Goal: Task Accomplishment & Management: Use online tool/utility

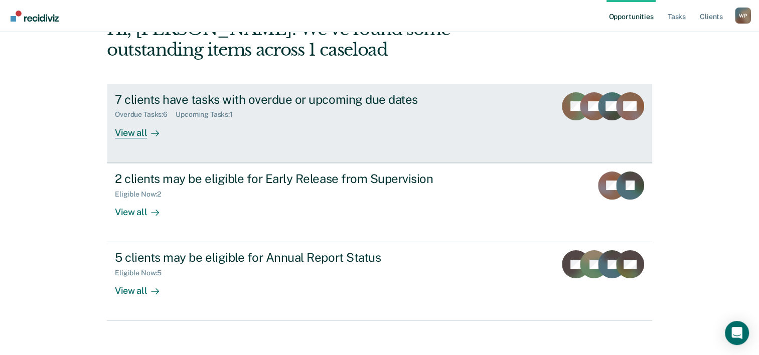
scroll to position [66, 0]
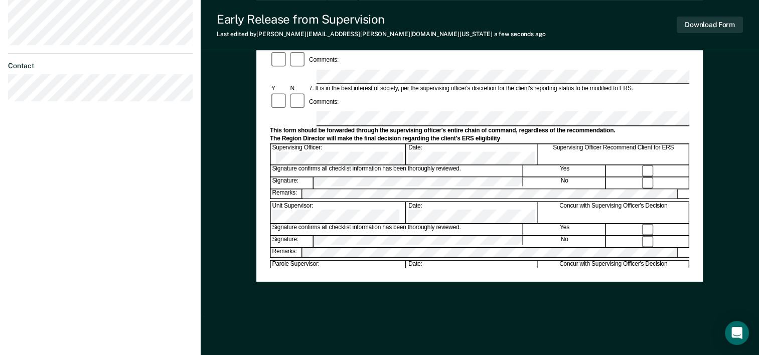
scroll to position [388, 0]
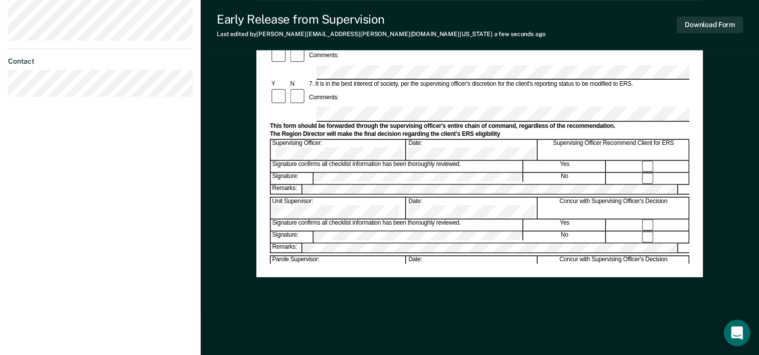
click at [738, 326] on div "Open Intercom Messenger" at bounding box center [736, 333] width 27 height 27
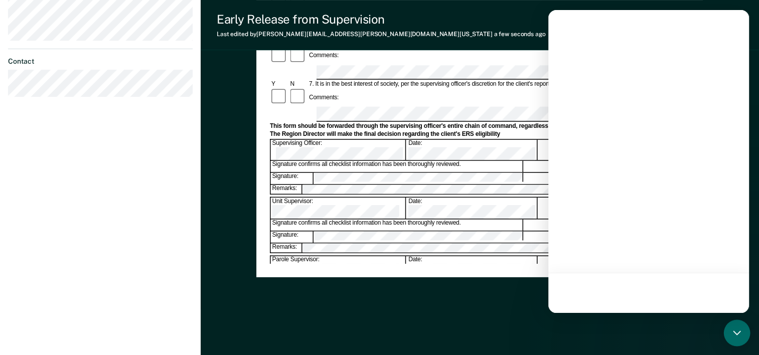
click at [734, 332] on icon "Open Intercom Messenger" at bounding box center [736, 332] width 13 height 13
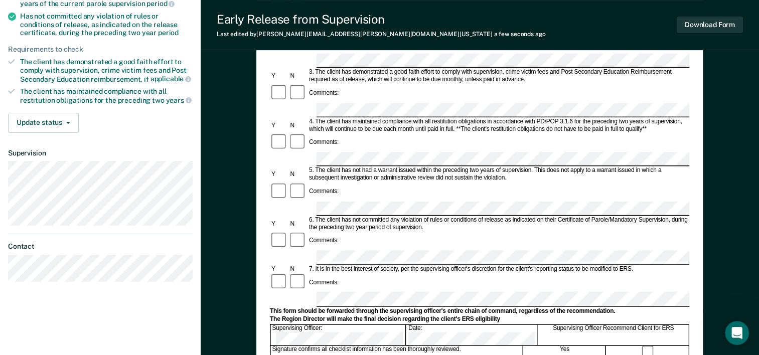
scroll to position [201, 0]
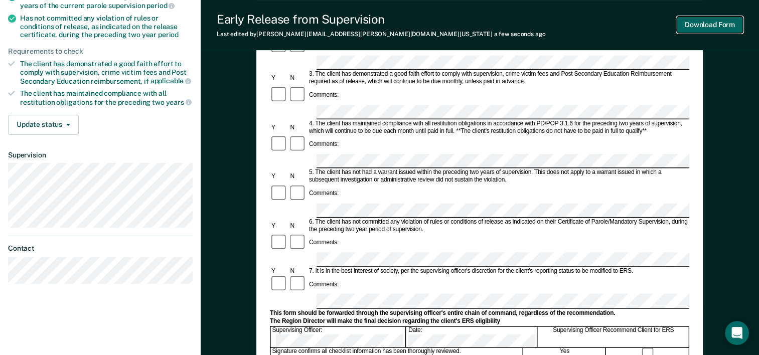
click at [706, 28] on button "Download Form" at bounding box center [709, 25] width 66 height 17
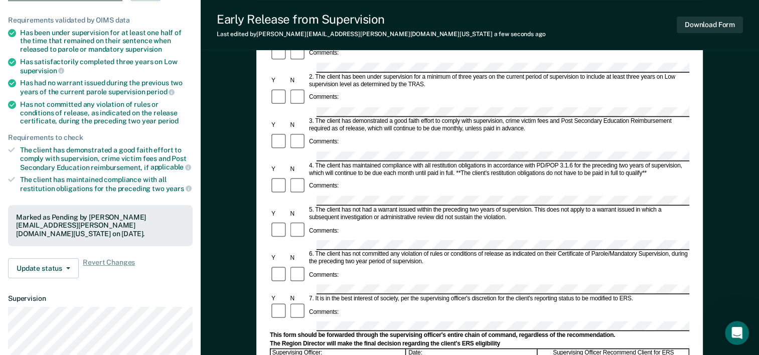
scroll to position [91, 0]
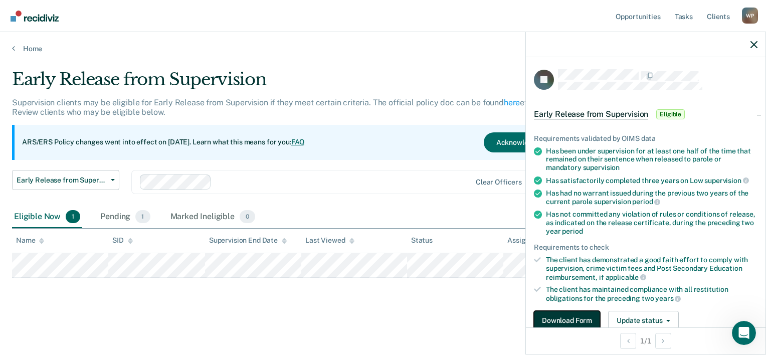
click at [571, 317] on button "Download Form" at bounding box center [567, 321] width 66 height 20
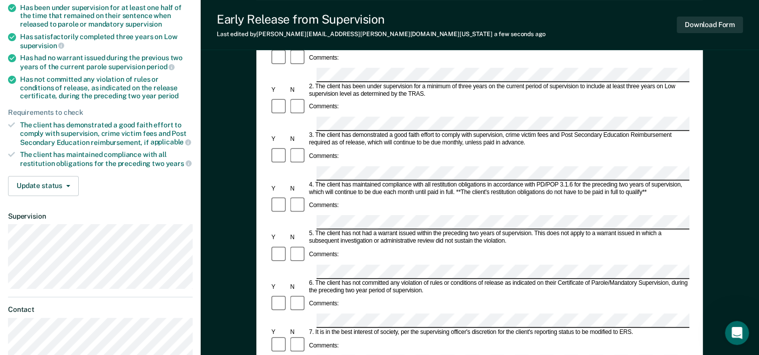
scroll to position [140, 0]
click at [687, 28] on button "Download Form" at bounding box center [709, 25] width 66 height 17
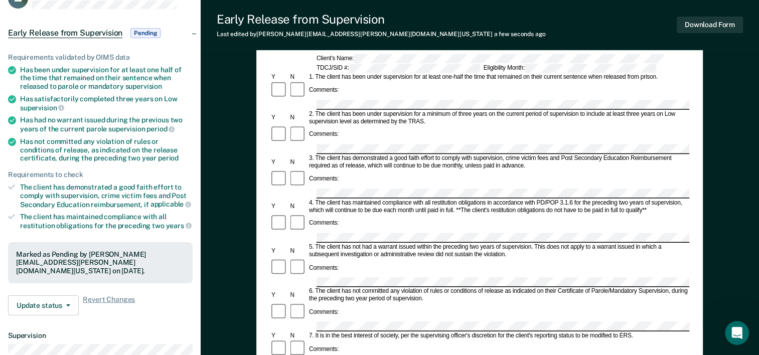
scroll to position [76, 0]
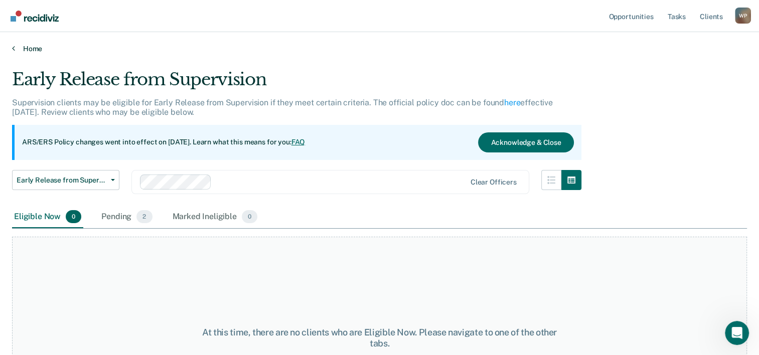
click at [16, 46] on link "Home" at bounding box center [379, 48] width 735 height 9
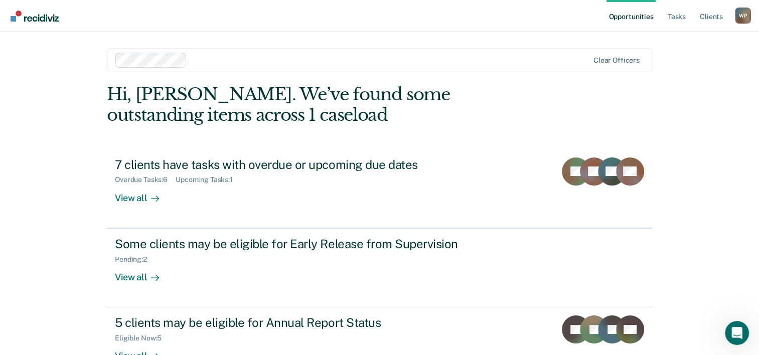
scroll to position [71, 0]
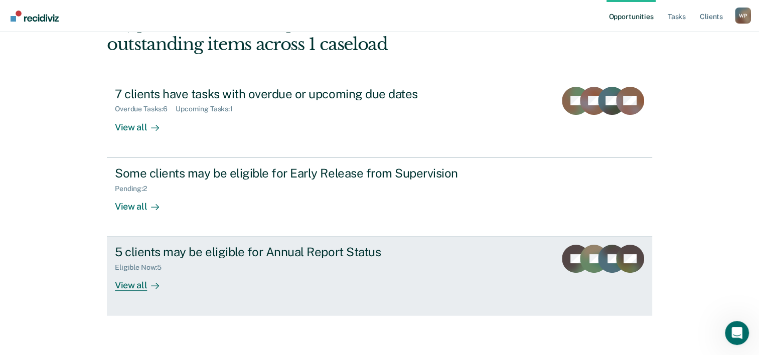
click at [130, 283] on div "View all" at bounding box center [143, 282] width 56 height 20
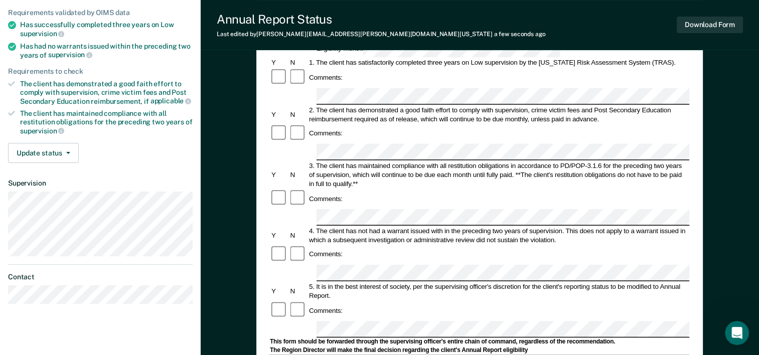
scroll to position [128, 0]
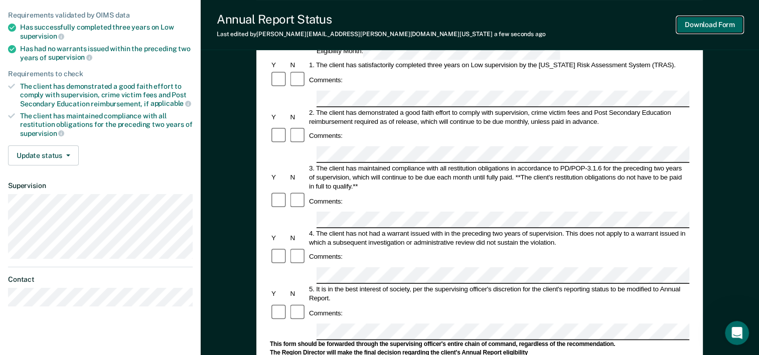
click at [701, 25] on button "Download Form" at bounding box center [709, 25] width 66 height 17
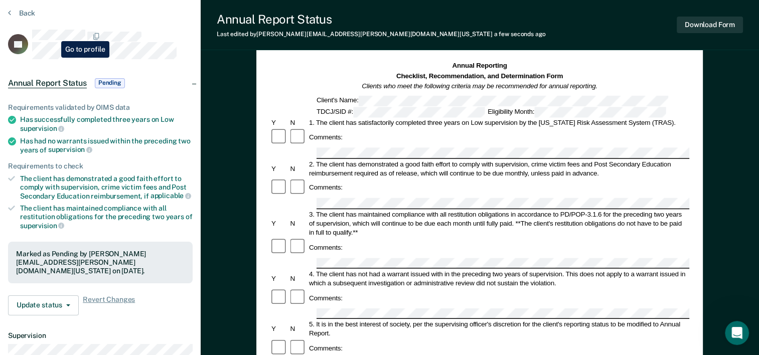
scroll to position [0, 0]
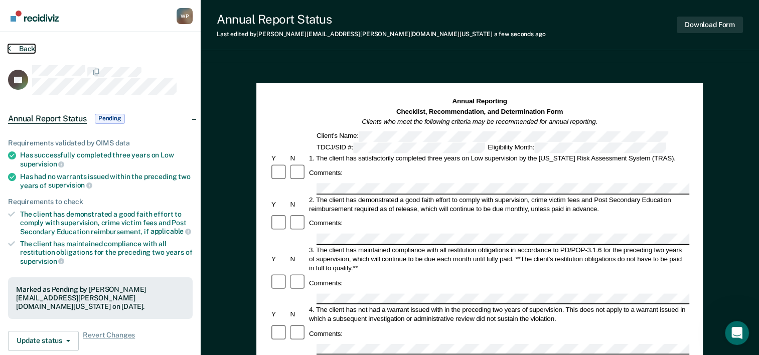
click at [14, 47] on button "Back" at bounding box center [21, 48] width 27 height 9
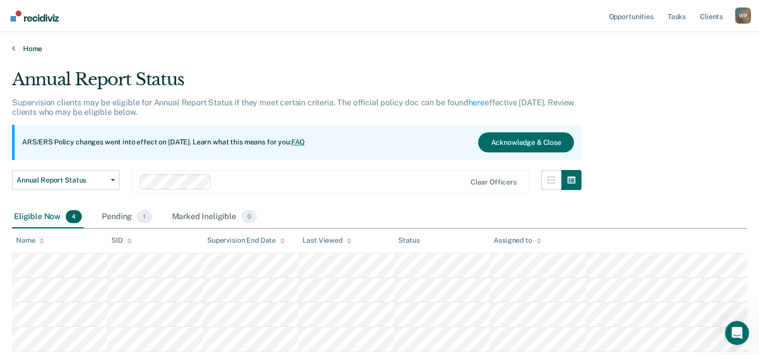
click at [16, 47] on link "Home" at bounding box center [379, 48] width 735 height 9
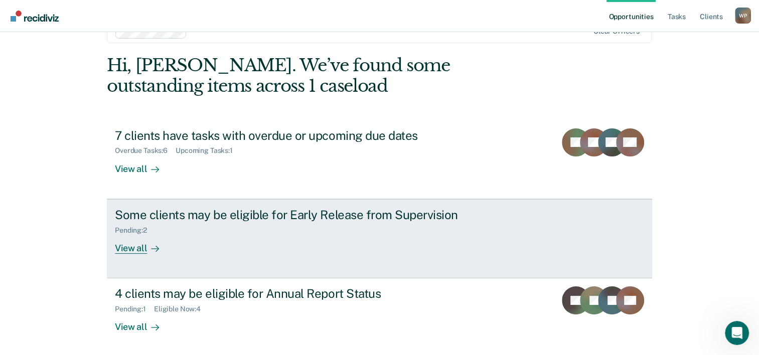
scroll to position [30, 0]
click at [147, 245] on div at bounding box center [153, 248] width 12 height 12
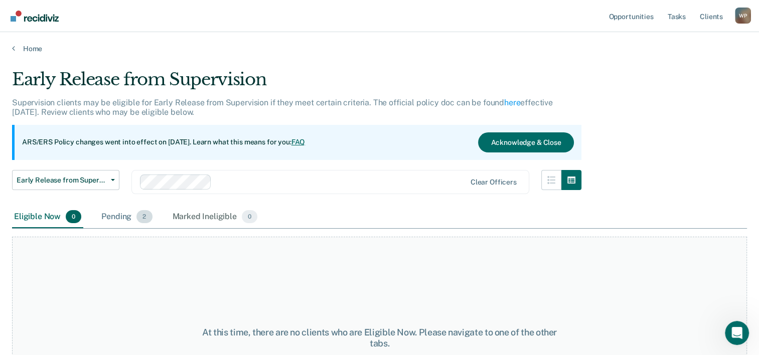
click at [130, 217] on div "Pending 2" at bounding box center [126, 217] width 55 height 22
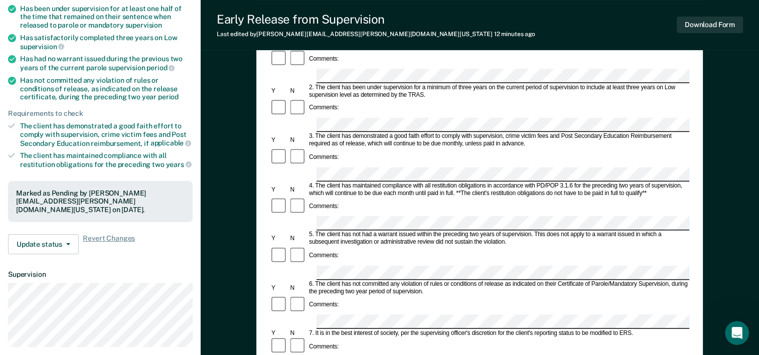
scroll to position [140, 0]
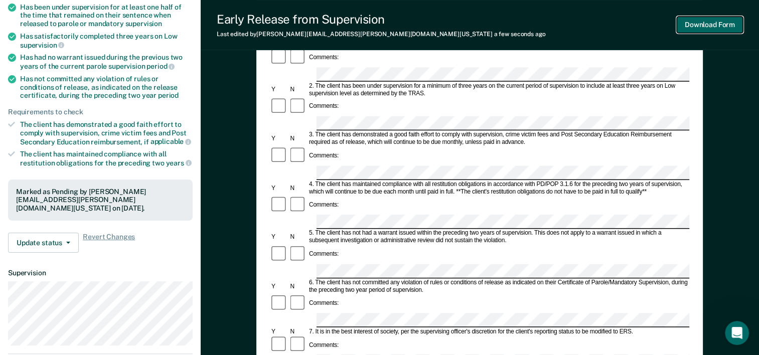
click at [695, 22] on button "Download Form" at bounding box center [709, 25] width 66 height 17
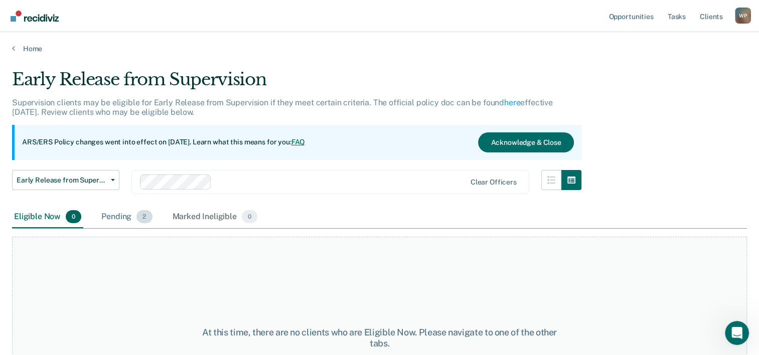
click at [140, 215] on span "2" at bounding box center [144, 216] width 16 height 13
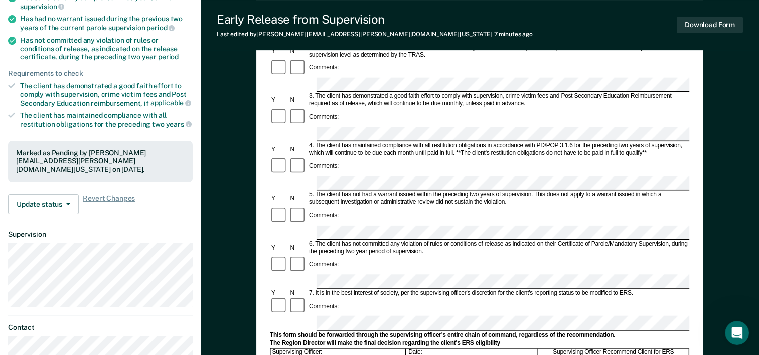
scroll to position [178, 0]
click at [690, 24] on button "Download Form" at bounding box center [709, 25] width 66 height 17
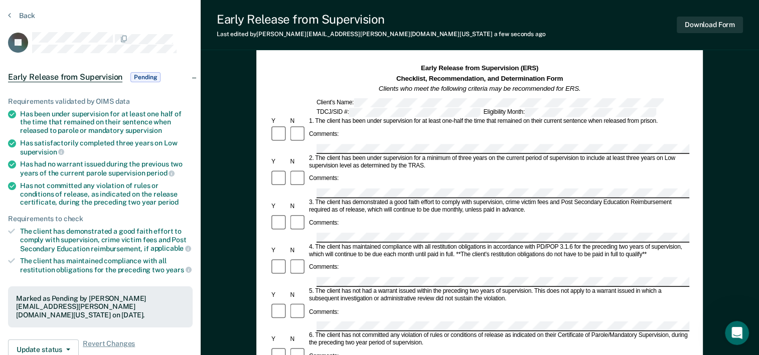
scroll to position [32, 0]
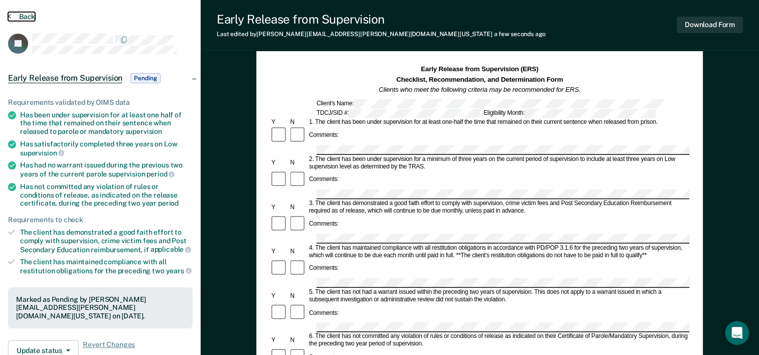
click at [10, 18] on icon at bounding box center [9, 16] width 3 height 8
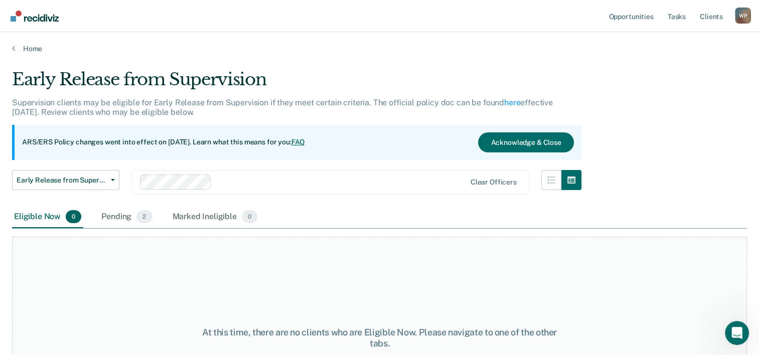
click at [9, 51] on div "Home" at bounding box center [379, 42] width 759 height 21
click at [15, 47] on link "Home" at bounding box center [379, 48] width 735 height 9
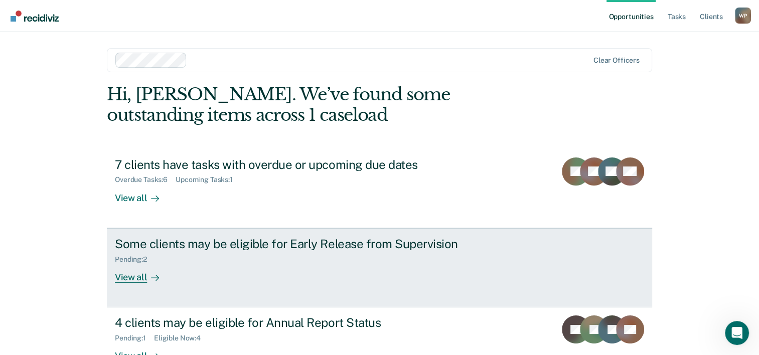
click at [353, 260] on div "Pending : 2" at bounding box center [291, 257] width 352 height 13
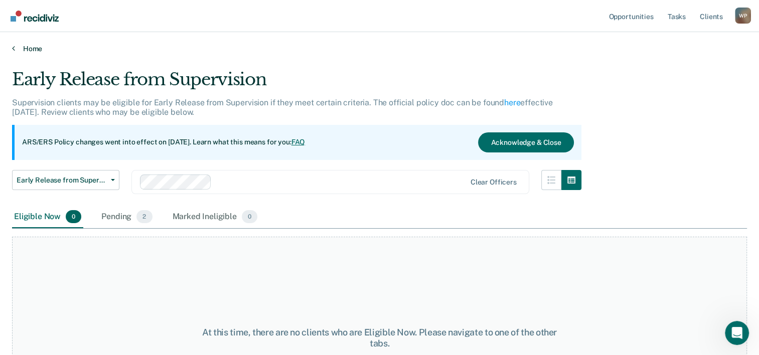
click at [17, 45] on link "Home" at bounding box center [379, 48] width 735 height 9
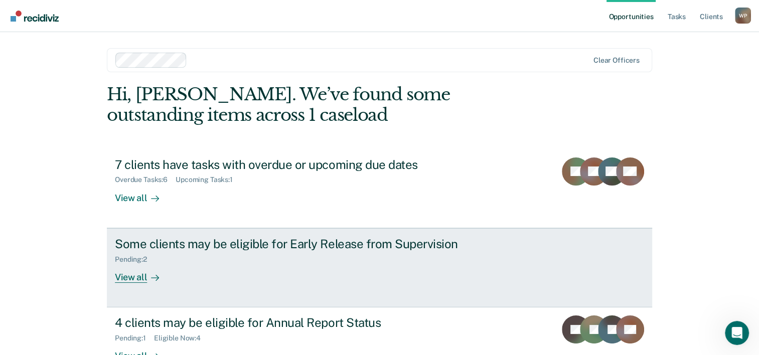
scroll to position [71, 0]
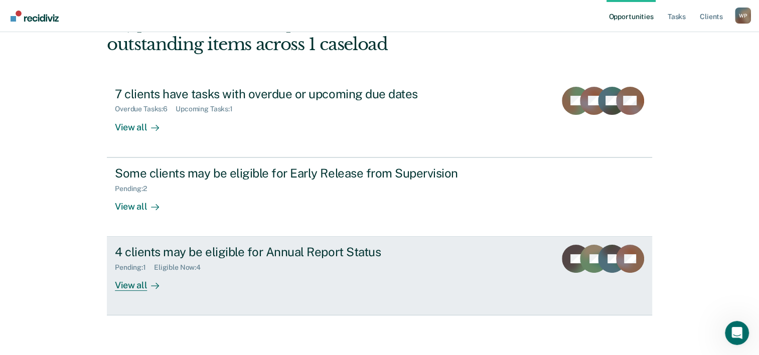
click at [418, 275] on div "4 clients may be eligible for Annual Report Status Pending : 1 Eligible Now : 4…" at bounding box center [303, 268] width 376 height 46
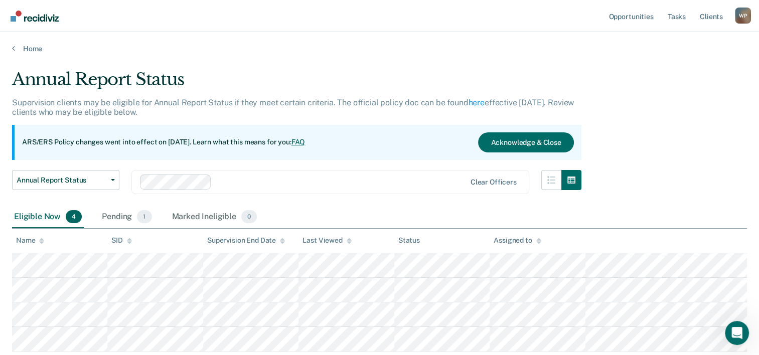
scroll to position [68, 0]
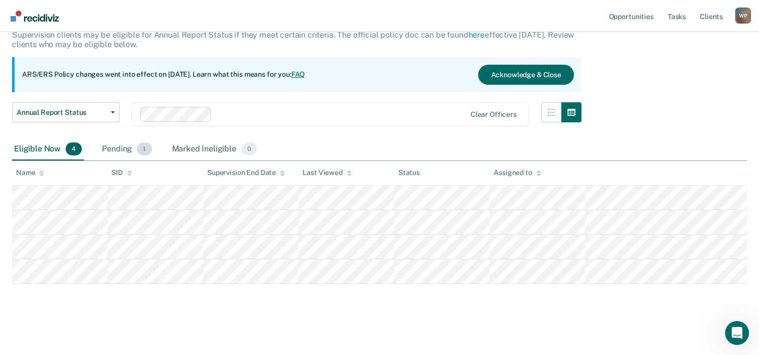
click at [124, 150] on div "Pending 1" at bounding box center [127, 149] width 54 height 22
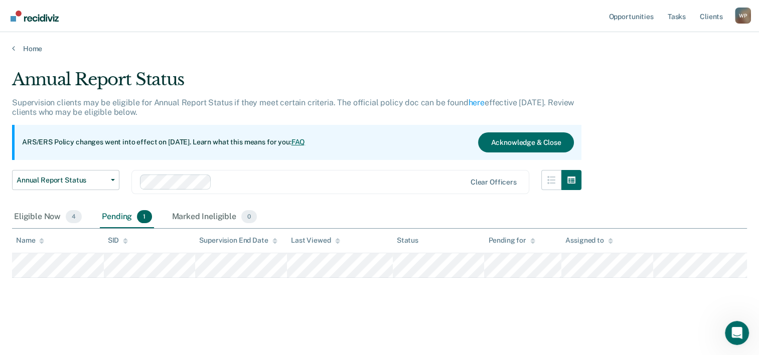
scroll to position [0, 0]
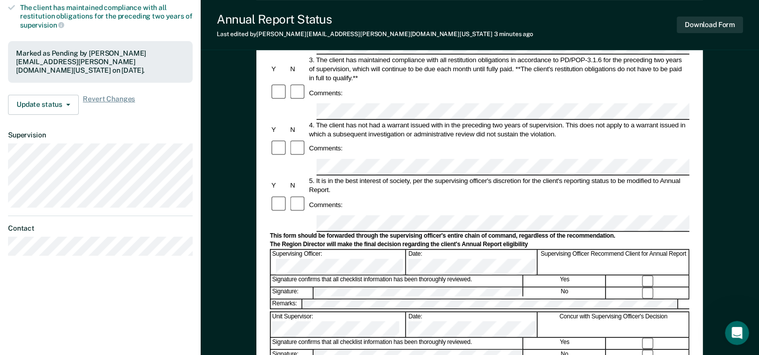
scroll to position [238, 0]
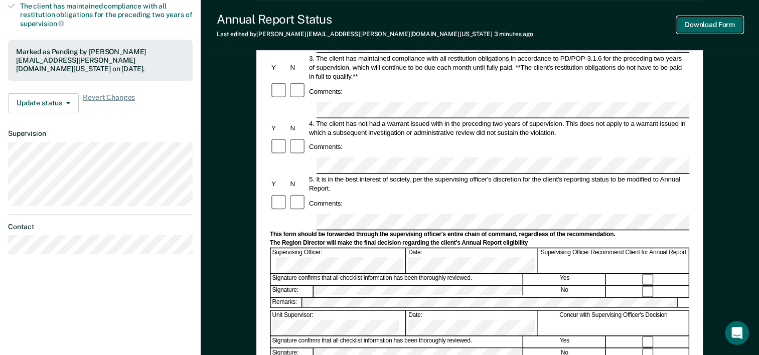
click at [693, 21] on button "Download Form" at bounding box center [709, 25] width 66 height 17
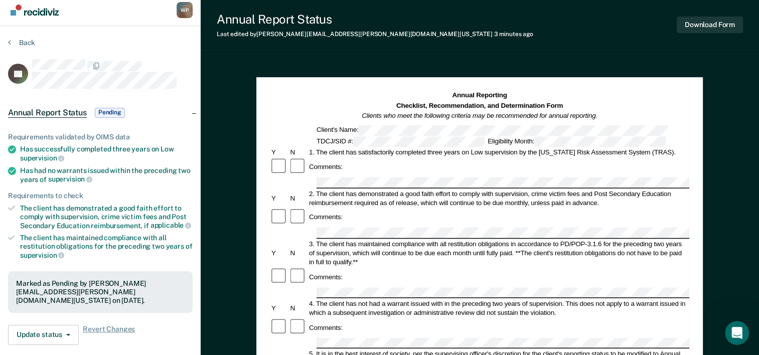
scroll to position [0, 0]
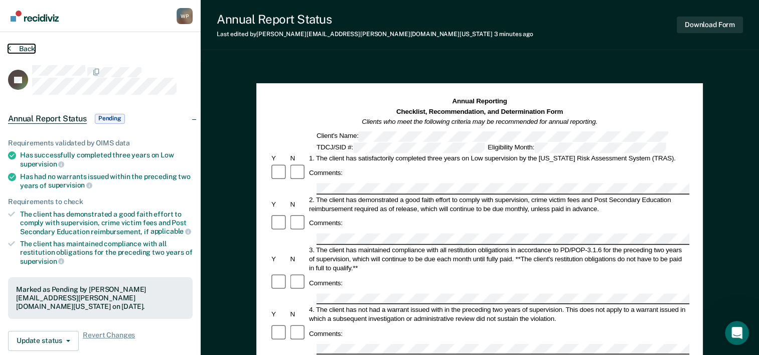
click at [8, 48] on icon at bounding box center [9, 48] width 3 height 8
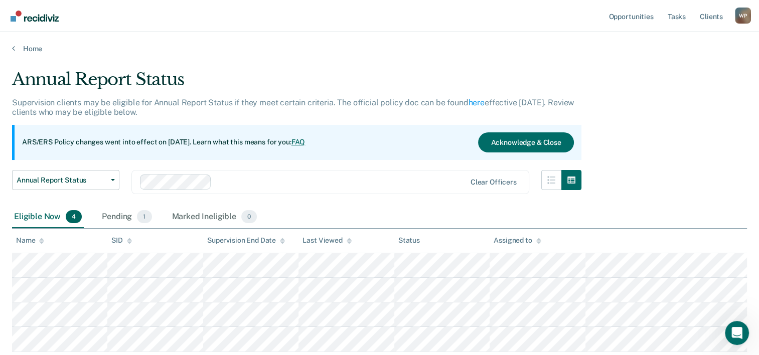
scroll to position [68, 0]
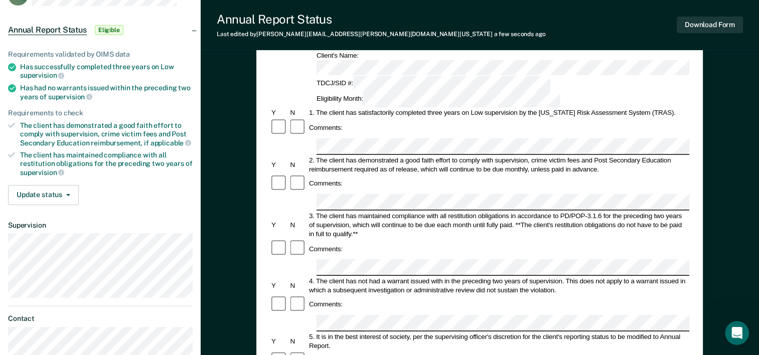
scroll to position [17, 0]
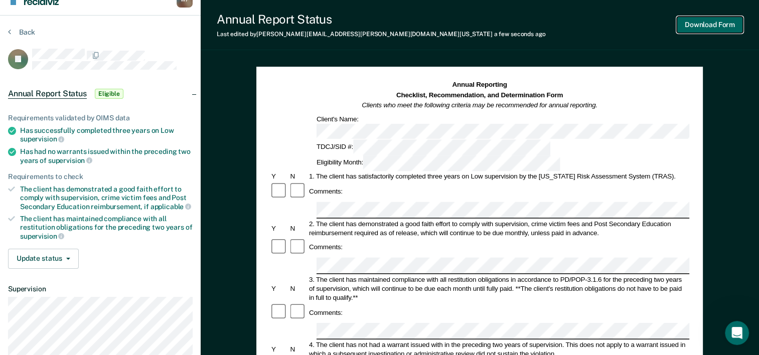
click at [701, 30] on button "Download Form" at bounding box center [709, 25] width 66 height 17
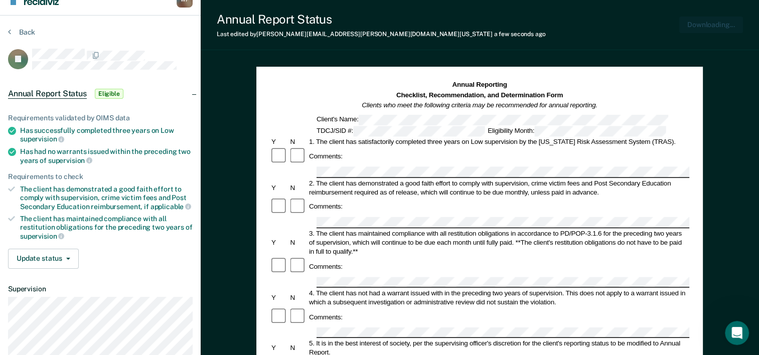
scroll to position [0, 0]
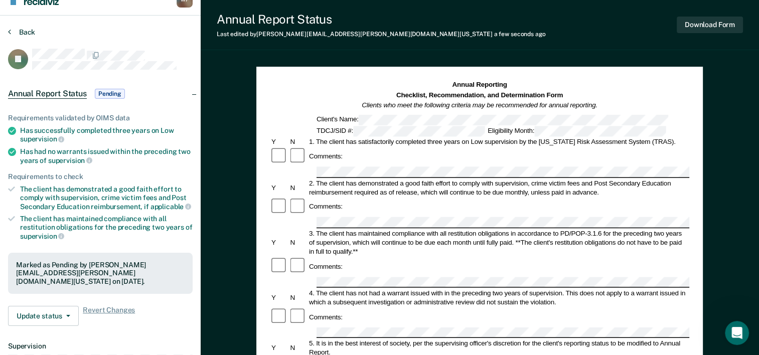
click at [9, 32] on section "Back PJ Annual Report Status Pending Requirements validated by OIMS data Has su…" at bounding box center [100, 263] width 201 height 494
click at [9, 32] on icon at bounding box center [9, 32] width 3 height 8
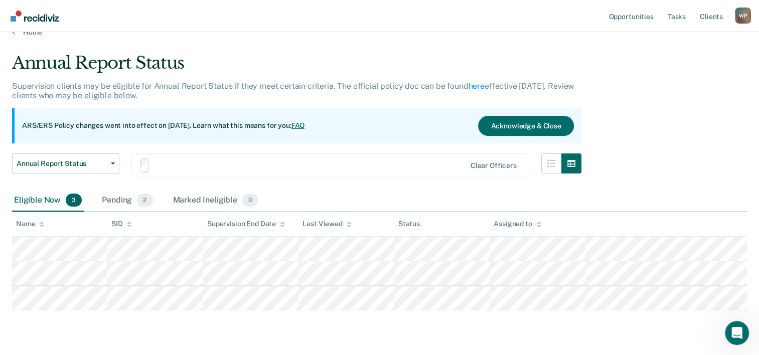
scroll to position [43, 0]
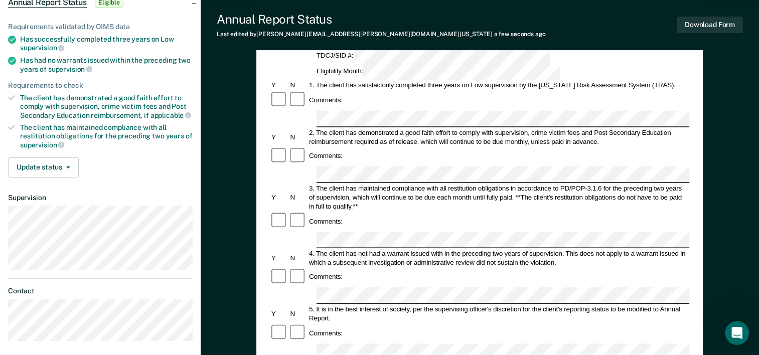
scroll to position [108, 0]
click at [698, 27] on button "Download Form" at bounding box center [709, 25] width 66 height 17
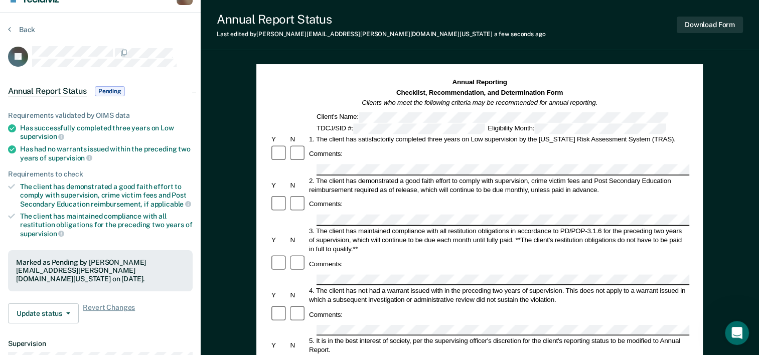
scroll to position [0, 0]
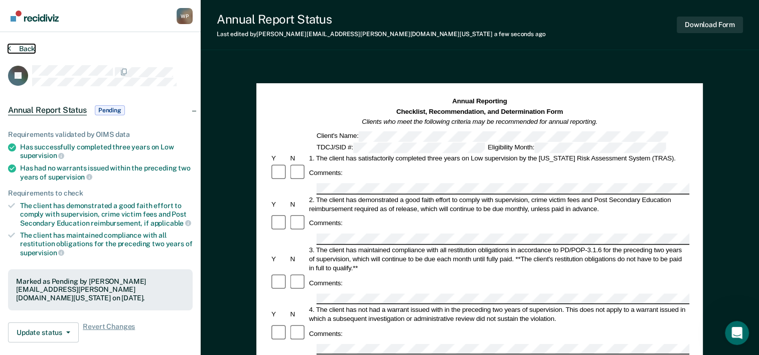
click at [9, 50] on icon at bounding box center [9, 48] width 3 height 8
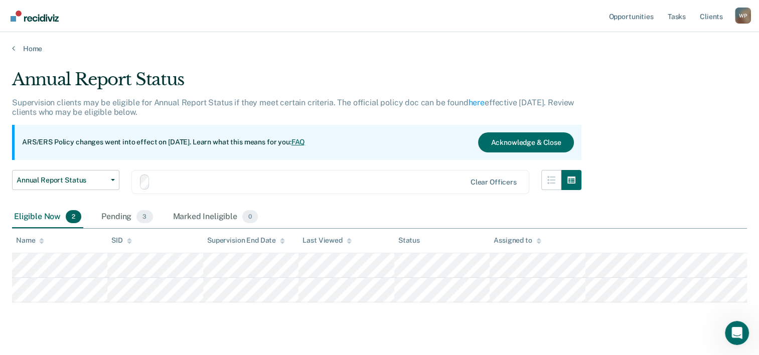
scroll to position [18, 0]
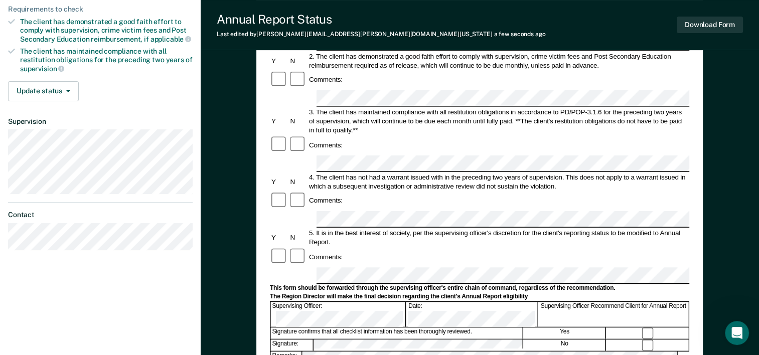
scroll to position [185, 0]
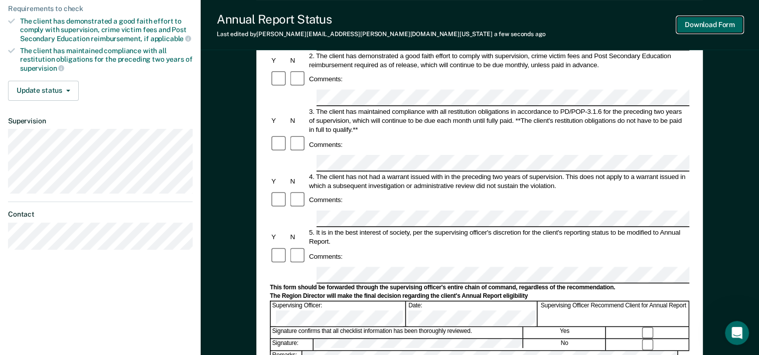
click at [694, 22] on button "Download Form" at bounding box center [709, 25] width 66 height 17
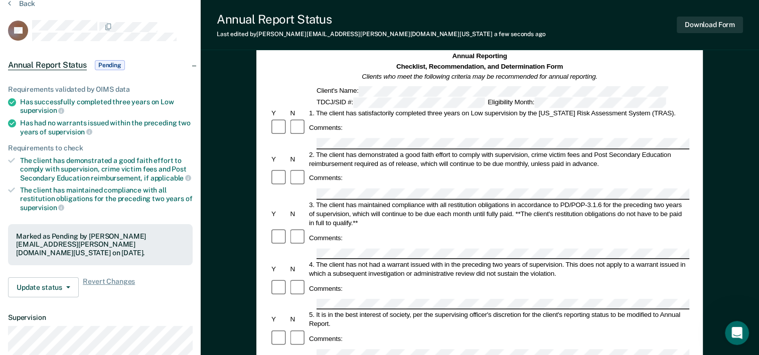
scroll to position [44, 0]
click at [11, 4] on button "Back" at bounding box center [21, 4] width 27 height 9
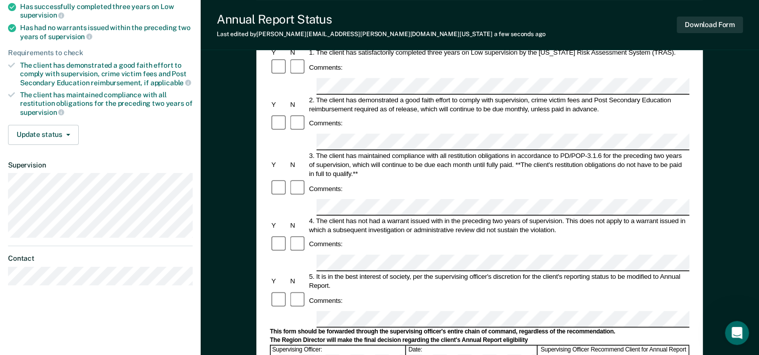
scroll to position [144, 0]
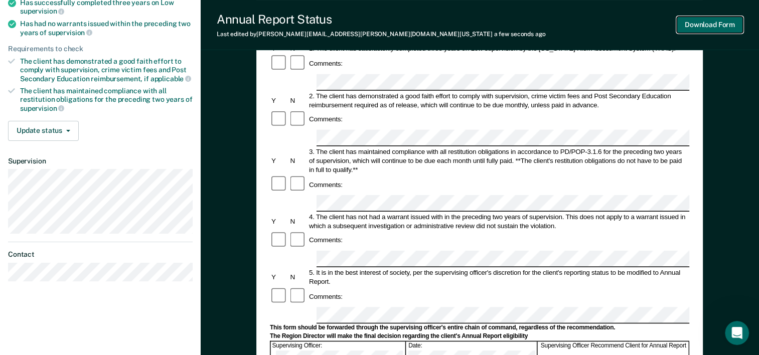
click at [692, 21] on button "Download Form" at bounding box center [709, 25] width 66 height 17
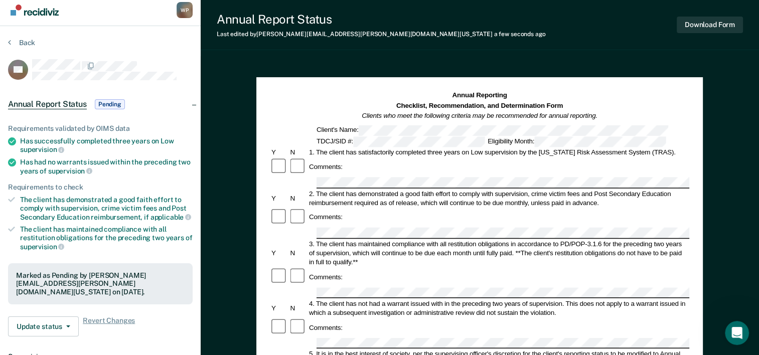
scroll to position [0, 0]
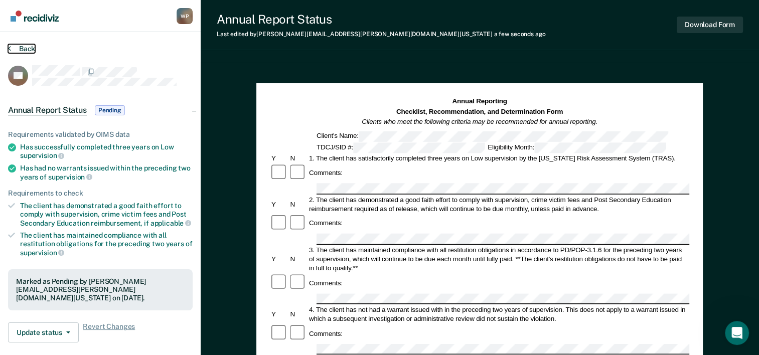
click at [8, 47] on icon at bounding box center [9, 48] width 3 height 8
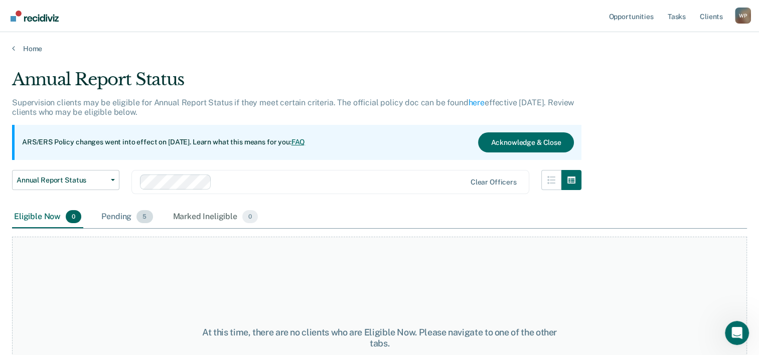
click at [120, 217] on div "Pending 5" at bounding box center [126, 217] width 55 height 22
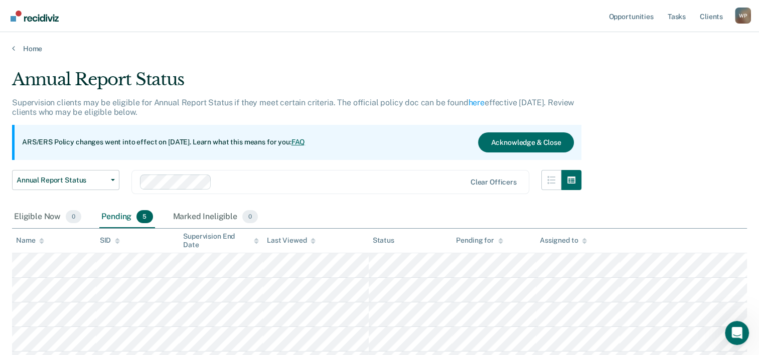
scroll to position [92, 0]
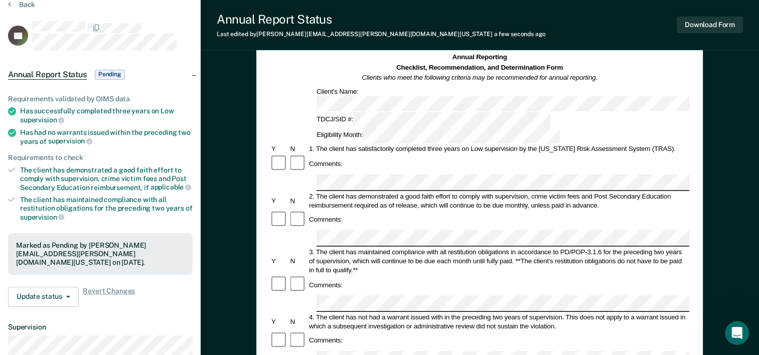
scroll to position [43, 0]
click at [694, 26] on button "Download Form" at bounding box center [709, 25] width 66 height 17
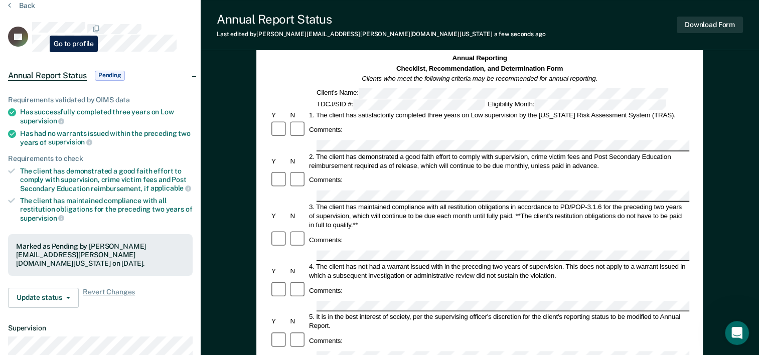
scroll to position [0, 0]
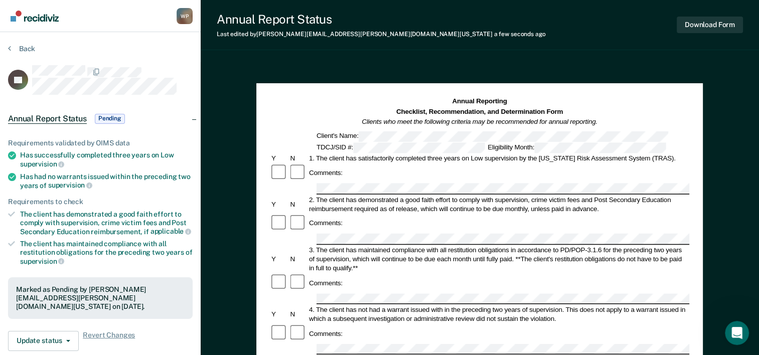
click at [7, 48] on section "Back JG Annual Report Status Pending Requirements validated by OIMS data Has su…" at bounding box center [100, 272] width 201 height 480
click at [8, 49] on icon at bounding box center [9, 48] width 3 height 8
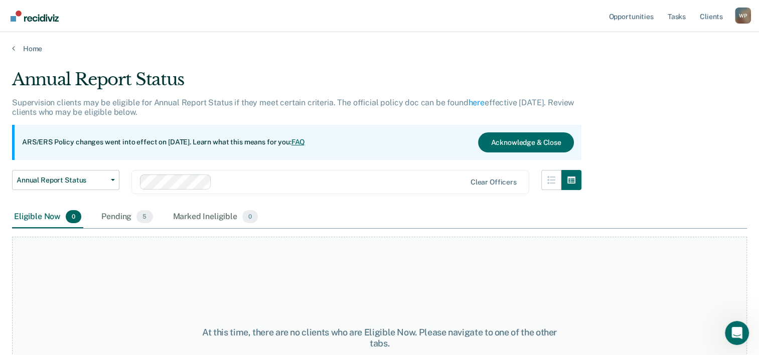
scroll to position [83, 0]
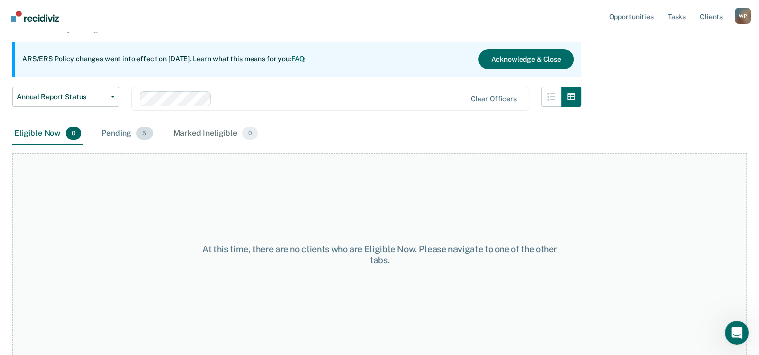
click at [119, 131] on div "Pending 5" at bounding box center [126, 134] width 55 height 22
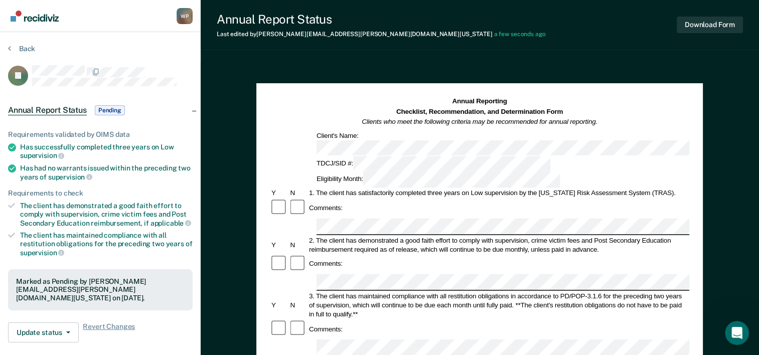
click at [374, 199] on div "Comments:" at bounding box center [479, 208] width 419 height 19
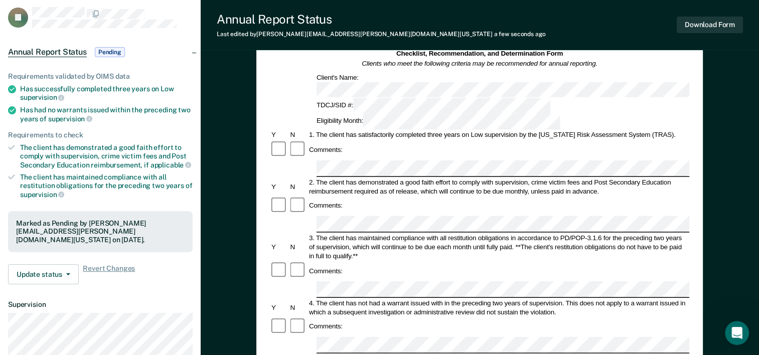
scroll to position [58, 0]
click at [702, 35] on div "Download Form" at bounding box center [709, 25] width 66 height 26
click at [694, 20] on button "Download Form" at bounding box center [709, 25] width 66 height 17
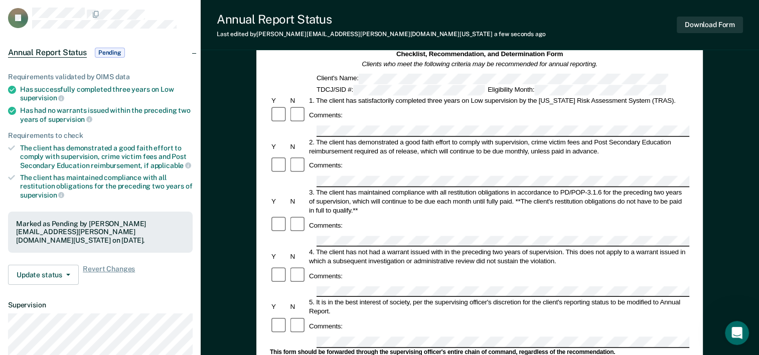
scroll to position [0, 0]
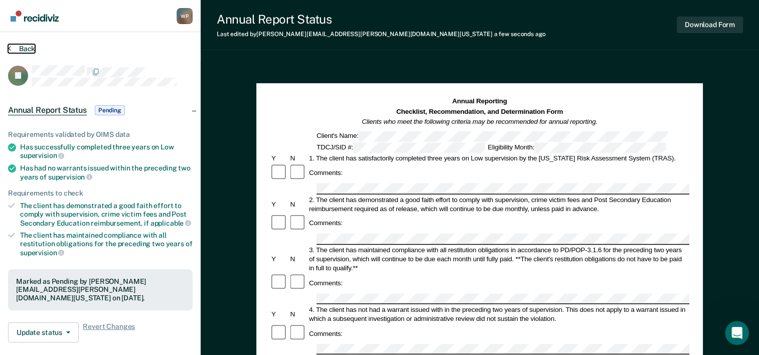
click at [10, 49] on icon at bounding box center [9, 48] width 3 height 8
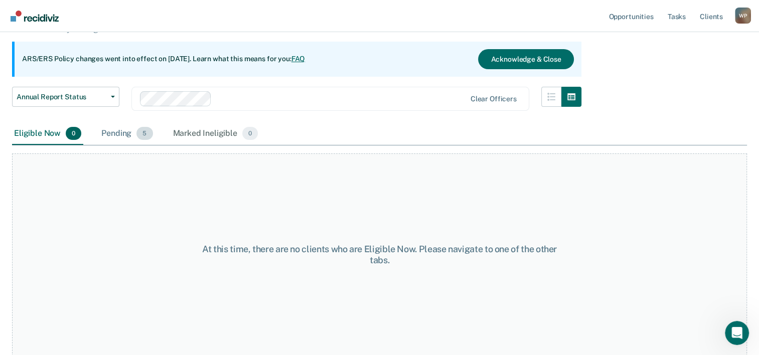
click at [120, 136] on div "Pending 5" at bounding box center [126, 134] width 55 height 22
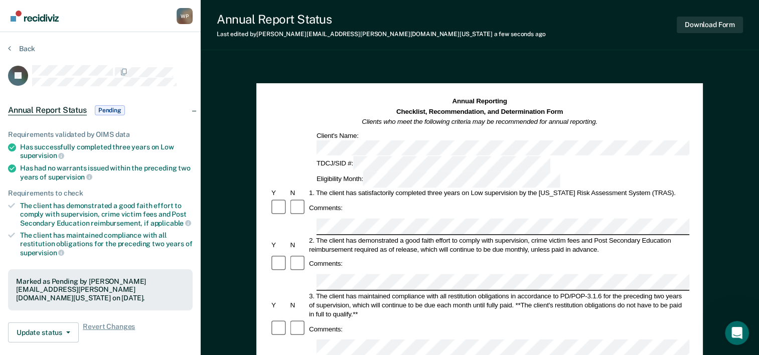
click at [713, 16] on div "Download Form" at bounding box center [709, 25] width 66 height 26
click at [703, 29] on button "Download Form" at bounding box center [709, 25] width 66 height 17
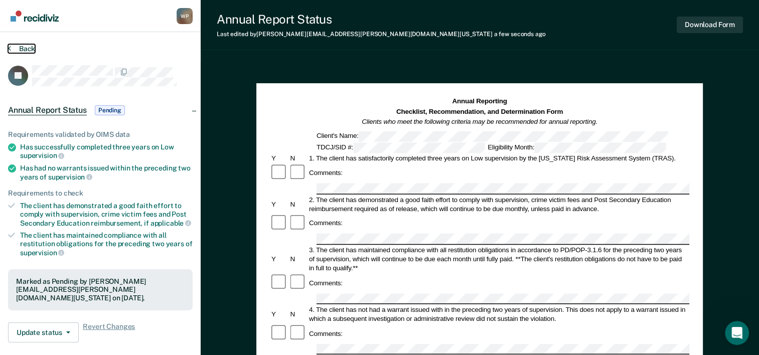
click at [13, 47] on button "Back" at bounding box center [21, 48] width 27 height 9
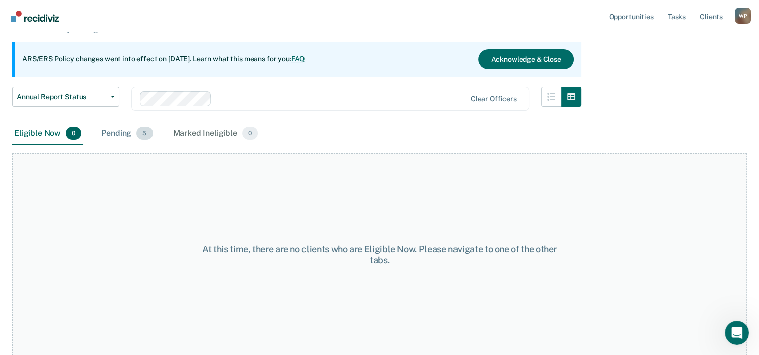
click at [114, 135] on div "Pending 5" at bounding box center [126, 134] width 55 height 22
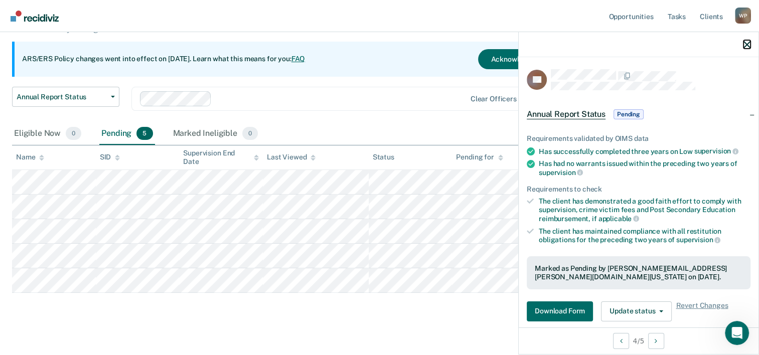
click at [745, 44] on icon "button" at bounding box center [746, 44] width 7 height 7
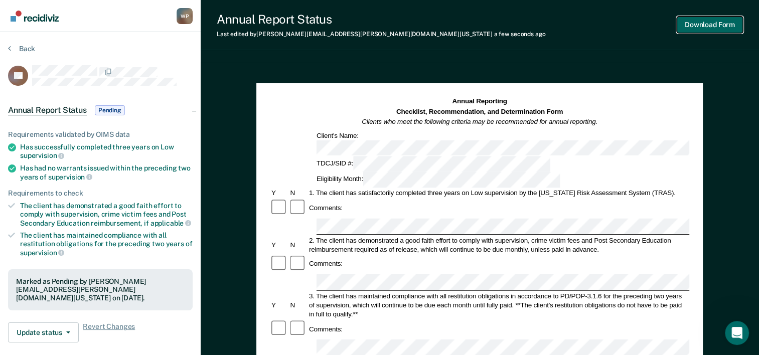
click at [712, 22] on button "Download Form" at bounding box center [709, 25] width 66 height 17
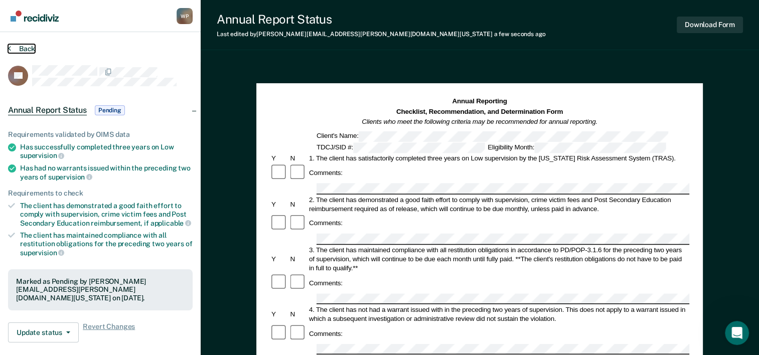
click at [9, 48] on icon at bounding box center [9, 48] width 3 height 8
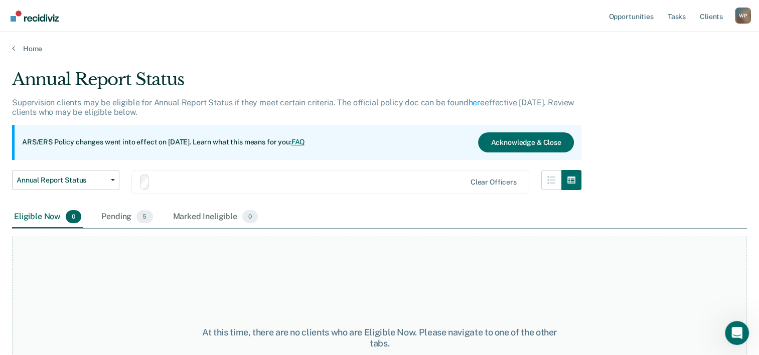
scroll to position [83, 0]
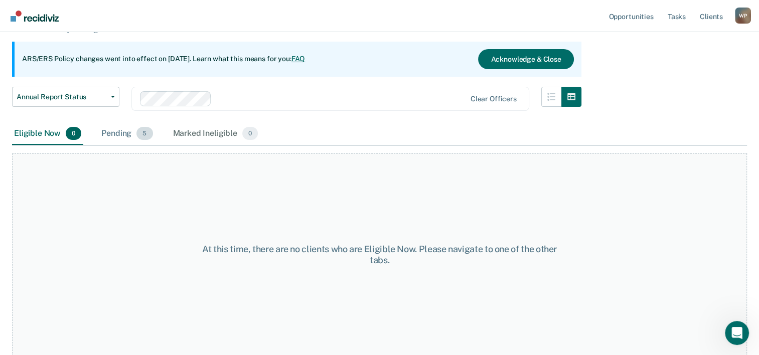
click at [112, 137] on div "Pending 5" at bounding box center [126, 134] width 55 height 22
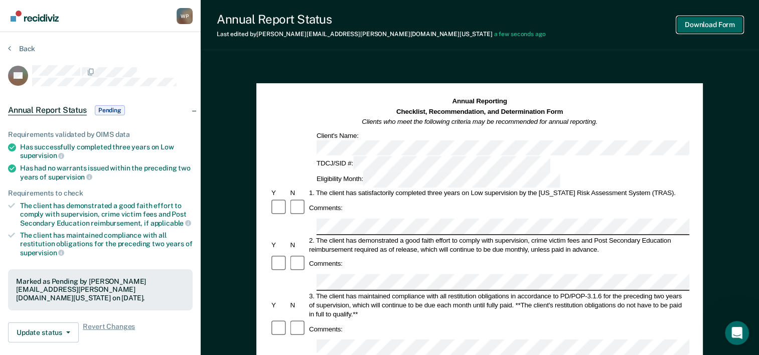
click at [704, 22] on button "Download Form" at bounding box center [709, 25] width 66 height 17
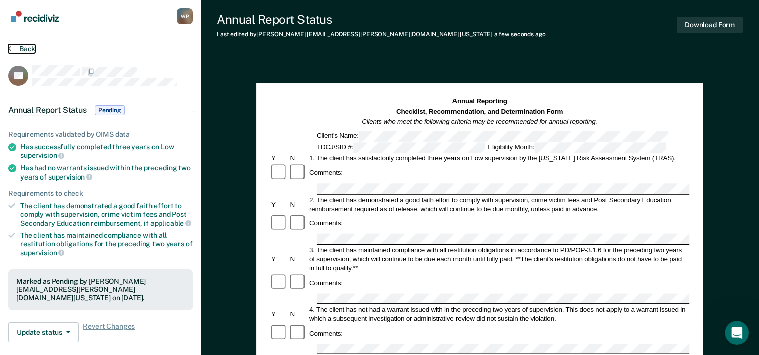
click at [9, 47] on icon at bounding box center [9, 48] width 3 height 8
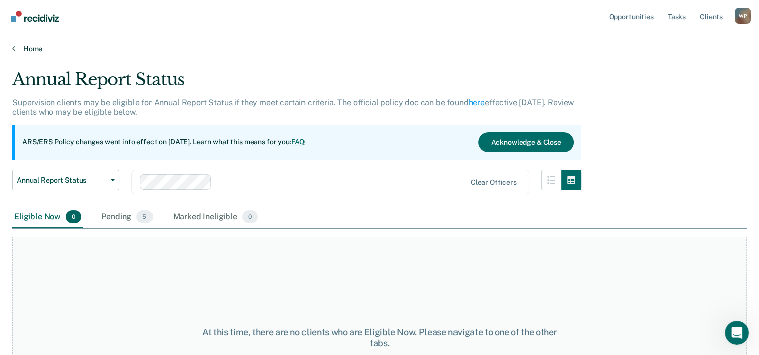
click at [12, 49] on icon at bounding box center [13, 48] width 3 height 8
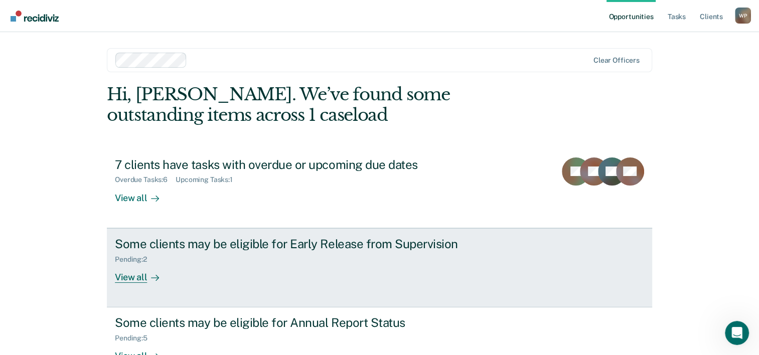
click at [133, 274] on div "View all" at bounding box center [143, 273] width 56 height 20
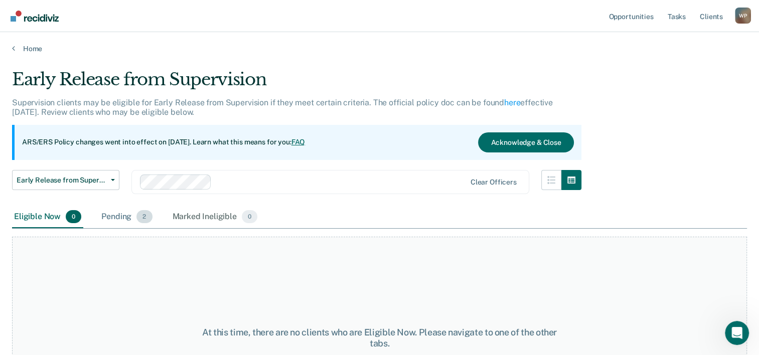
click at [125, 221] on div "Pending 2" at bounding box center [126, 217] width 55 height 22
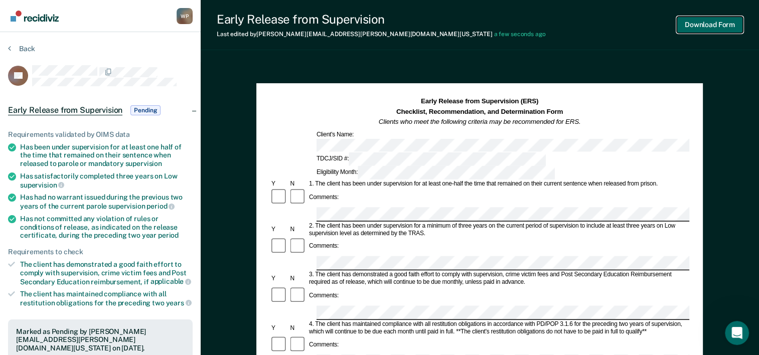
click at [691, 25] on button "Download Form" at bounding box center [709, 25] width 66 height 17
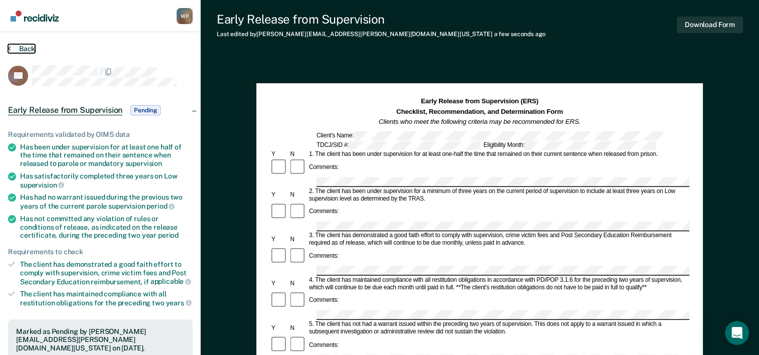
click at [8, 50] on icon at bounding box center [9, 48] width 3 height 8
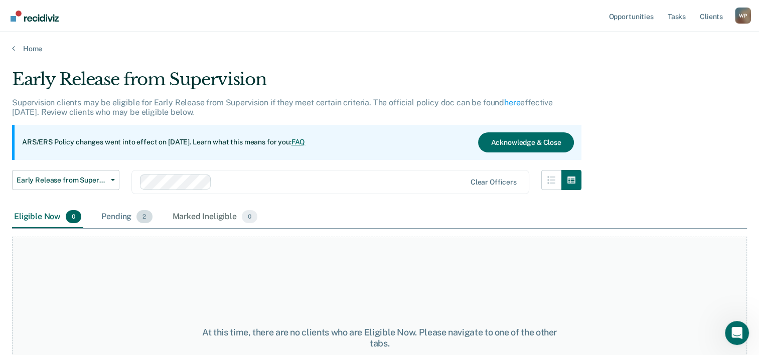
click at [122, 217] on div "Pending 2" at bounding box center [126, 217] width 55 height 22
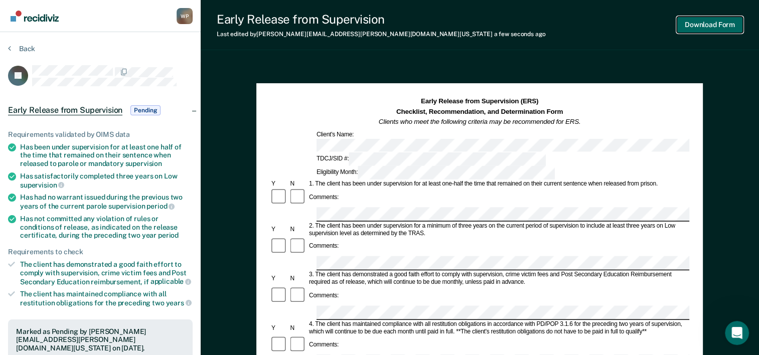
click at [693, 26] on button "Download Form" at bounding box center [709, 25] width 66 height 17
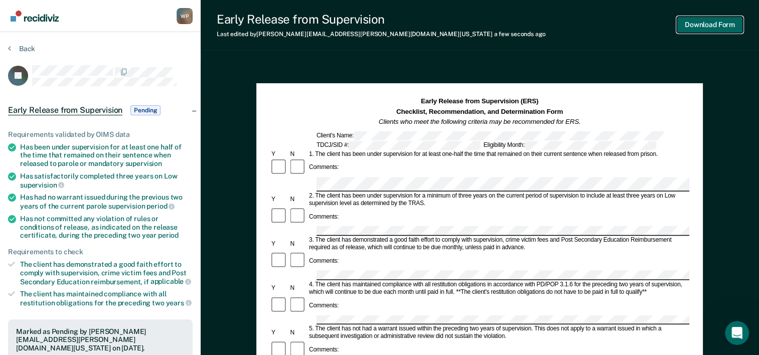
click at [695, 31] on button "Download Form" at bounding box center [709, 25] width 66 height 17
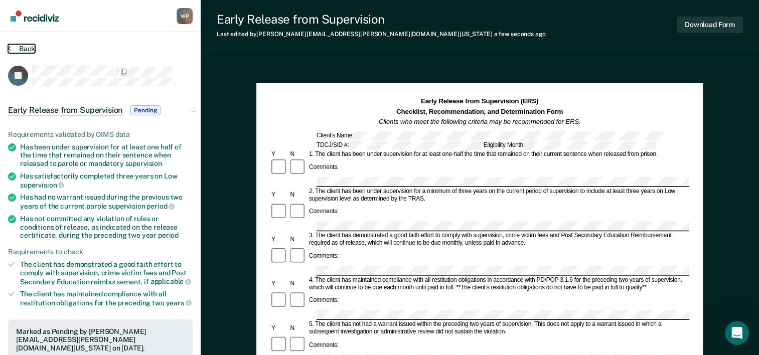
click at [16, 46] on button "Back" at bounding box center [21, 48] width 27 height 9
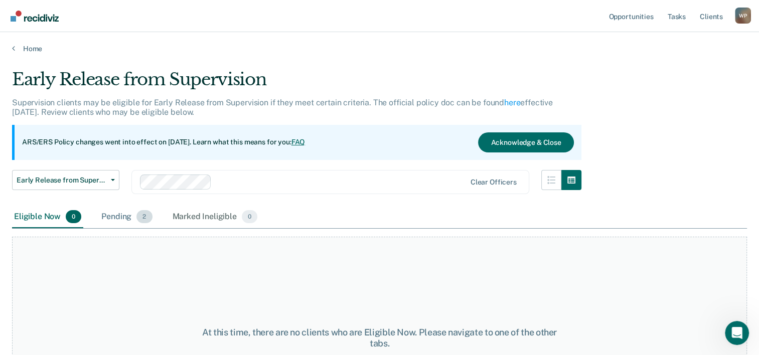
click at [120, 212] on div "Pending 2" at bounding box center [126, 217] width 55 height 22
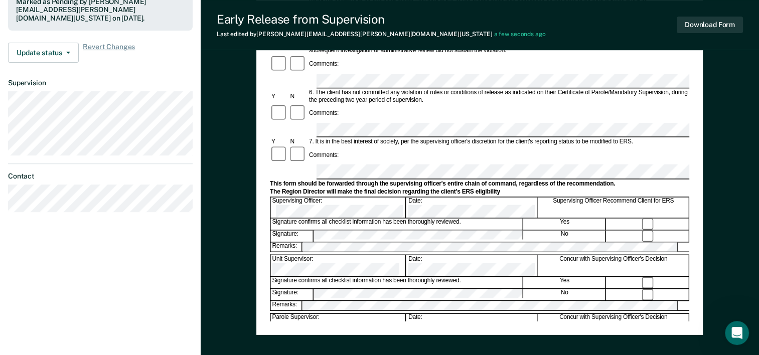
scroll to position [330, 0]
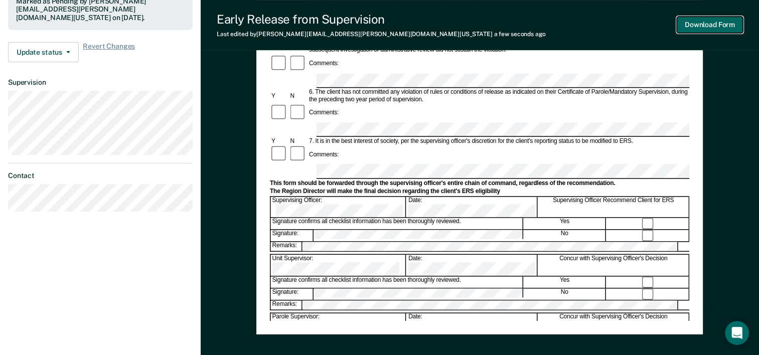
click at [714, 28] on button "Download Form" at bounding box center [709, 25] width 66 height 17
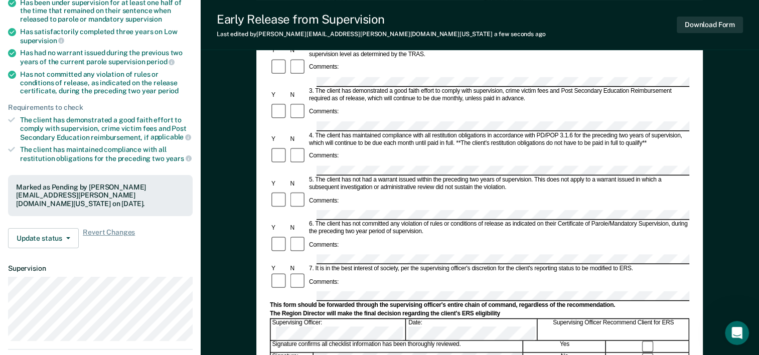
scroll to position [0, 0]
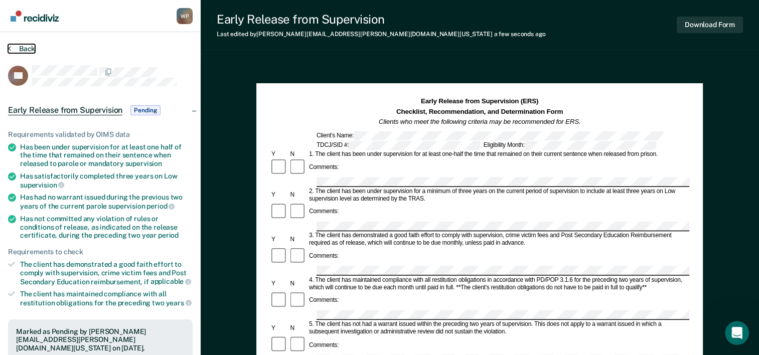
click at [9, 48] on icon at bounding box center [9, 48] width 3 height 8
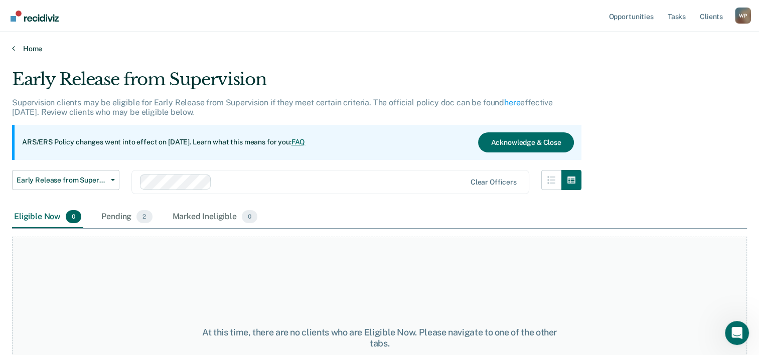
click at [13, 48] on icon at bounding box center [13, 48] width 3 height 8
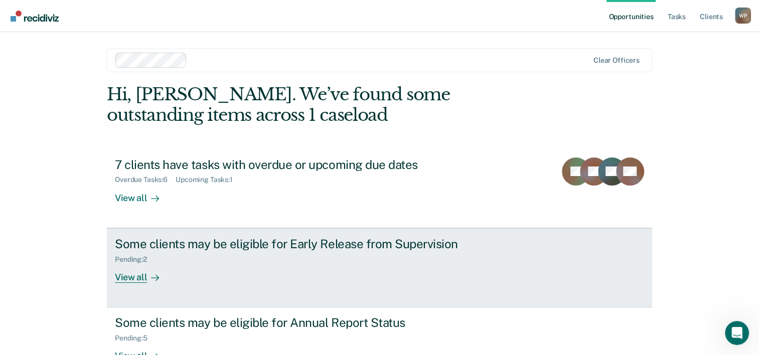
scroll to position [71, 0]
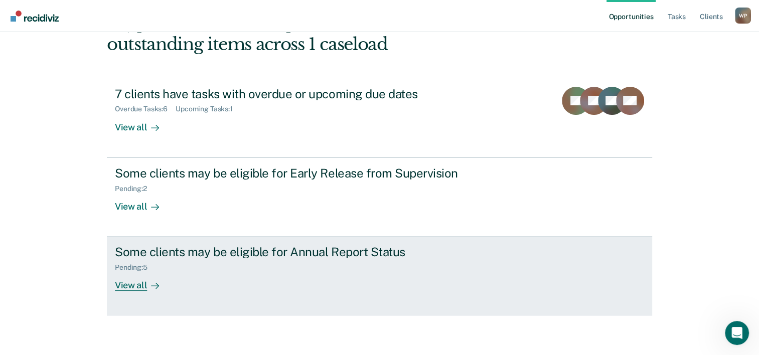
click at [209, 273] on div "Some clients may be eligible for Annual Report Status Pending : 5 View all" at bounding box center [303, 268] width 376 height 46
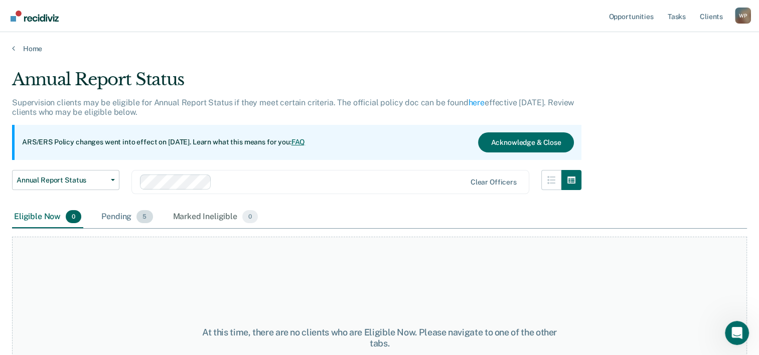
click at [135, 218] on div "Pending 5" at bounding box center [126, 217] width 55 height 22
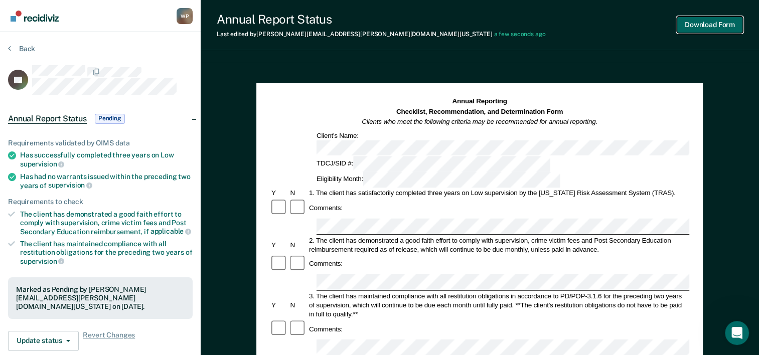
click at [704, 26] on button "Download Form" at bounding box center [709, 25] width 66 height 17
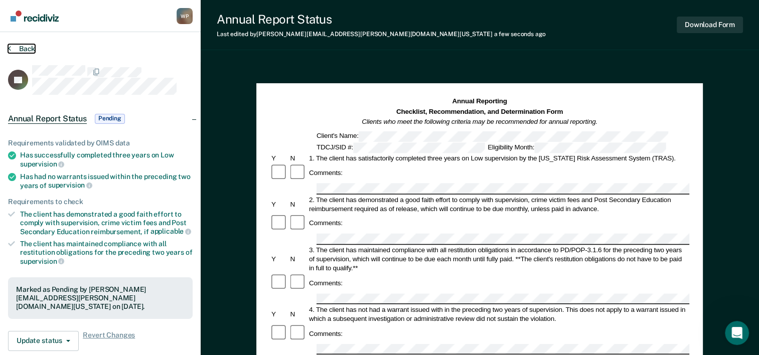
click at [12, 46] on button "Back" at bounding box center [21, 48] width 27 height 9
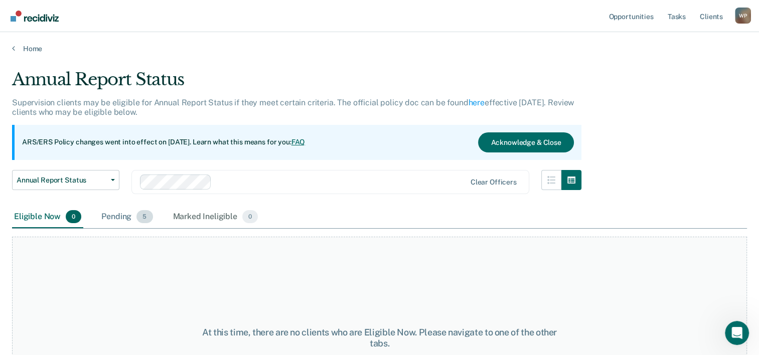
click at [120, 219] on div "Pending 5" at bounding box center [126, 217] width 55 height 22
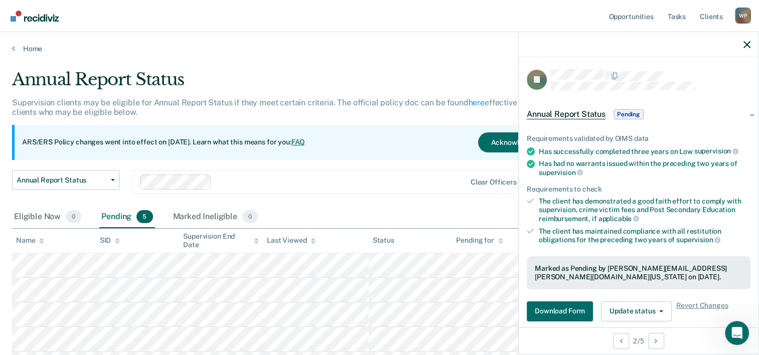
click at [445, 201] on div "Annual Report Status Early Release from Supervision Annual Report Status Clear …" at bounding box center [296, 188] width 569 height 36
click at [749, 40] on button "button" at bounding box center [746, 44] width 7 height 9
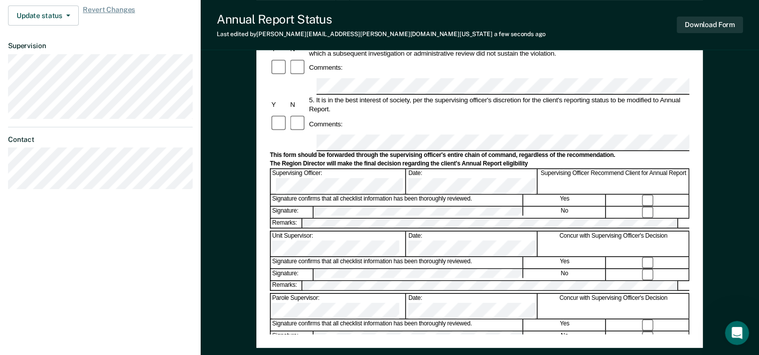
scroll to position [319, 0]
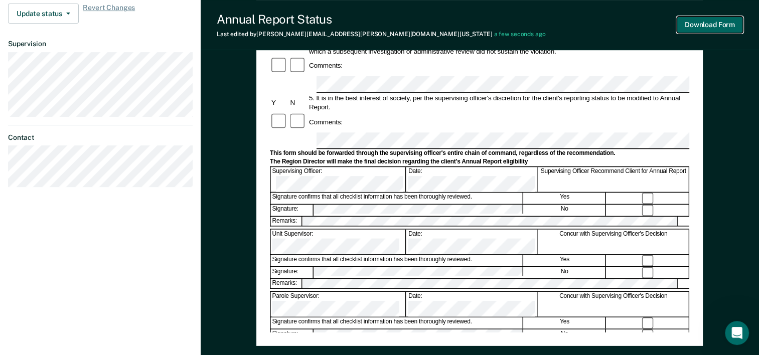
click at [703, 27] on button "Download Form" at bounding box center [709, 25] width 66 height 17
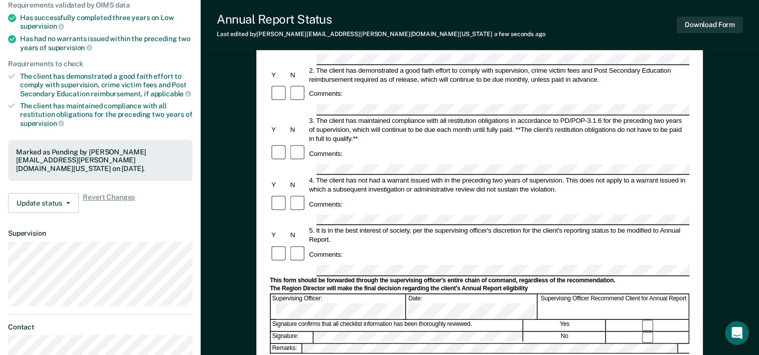
scroll to position [0, 0]
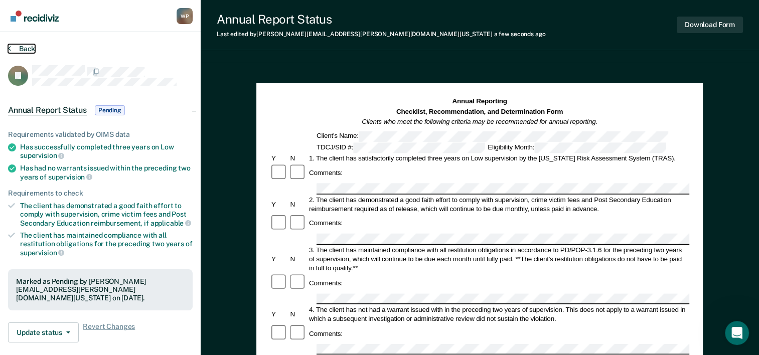
click at [13, 44] on button "Back" at bounding box center [21, 48] width 27 height 9
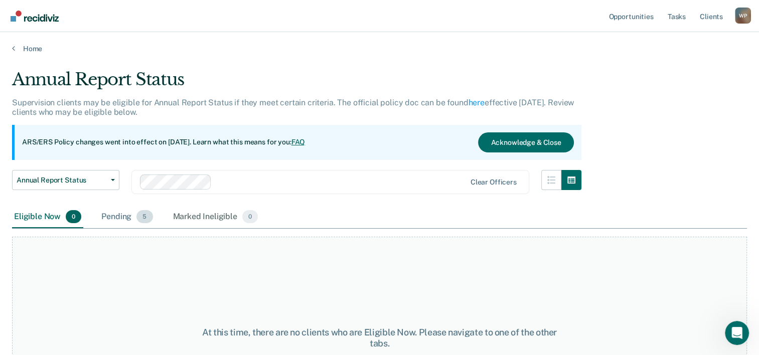
click at [103, 217] on div "Pending 5" at bounding box center [126, 217] width 55 height 22
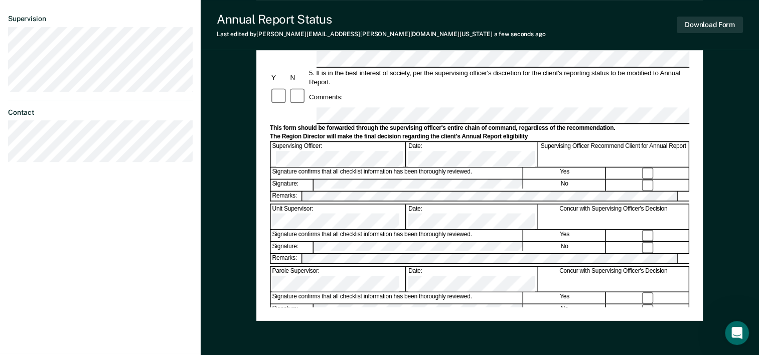
scroll to position [344, 0]
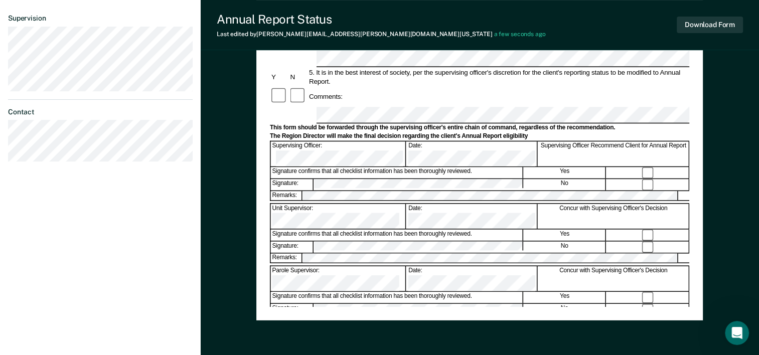
click at [697, 26] on button "Download Form" at bounding box center [709, 25] width 66 height 17
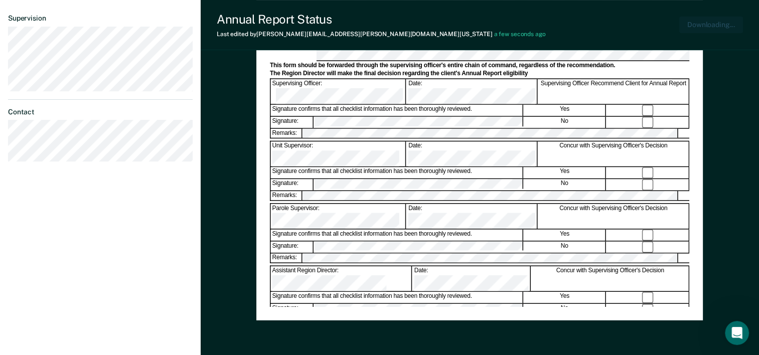
scroll to position [0, 0]
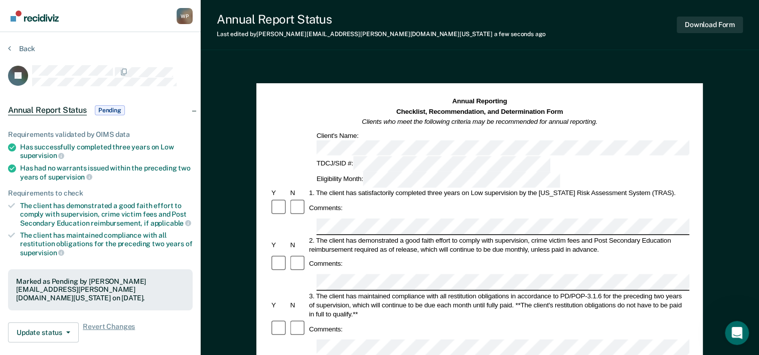
click at [8, 50] on section "Back JF Annual Report Status Pending Requirements validated by OIMS data Has su…" at bounding box center [100, 279] width 201 height 494
click at [9, 48] on icon at bounding box center [9, 48] width 3 height 8
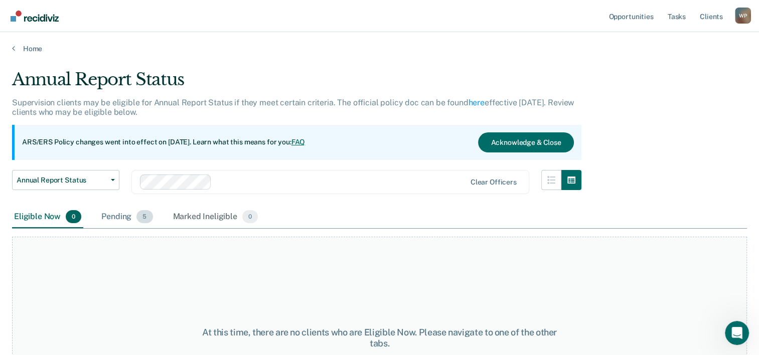
click at [116, 216] on div "Pending 5" at bounding box center [126, 217] width 55 height 22
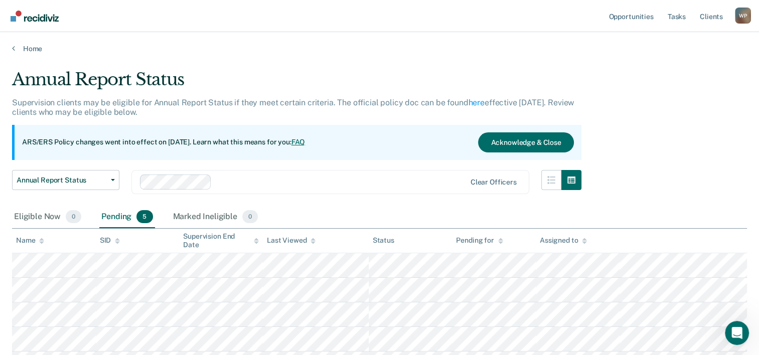
scroll to position [92, 0]
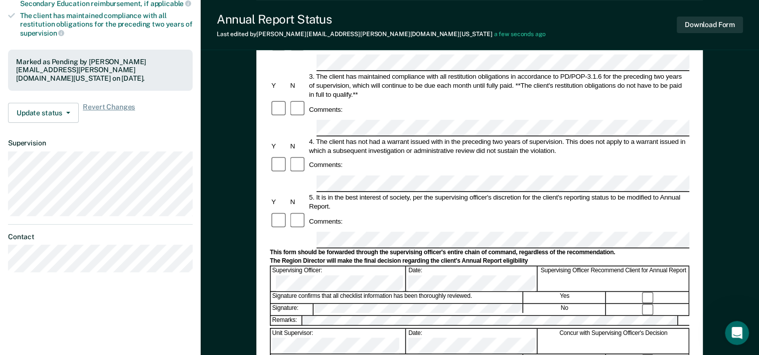
scroll to position [221, 0]
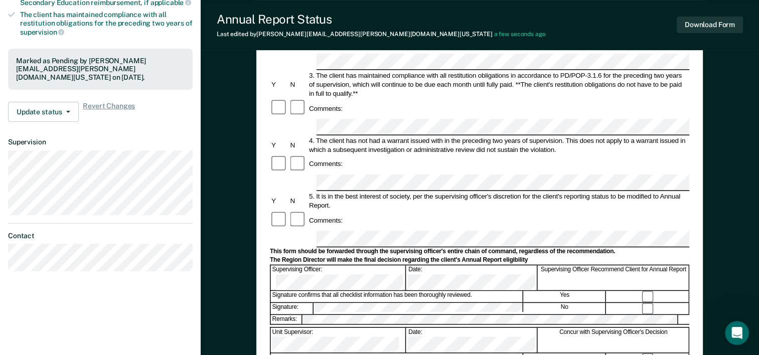
click at [464, 291] on div "Signature confirms that all checklist information has been thoroughly reviewed." at bounding box center [397, 296] width 252 height 11
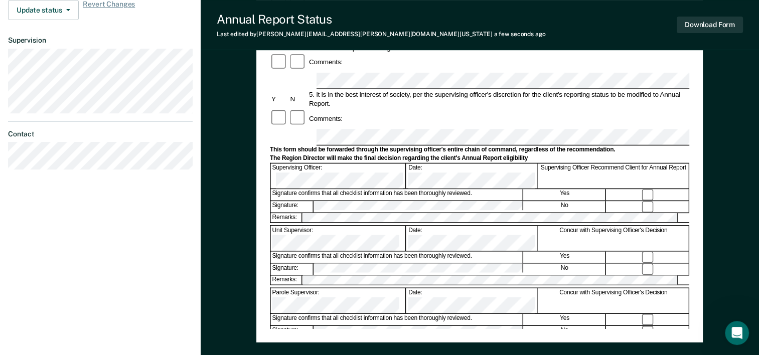
scroll to position [323, 0]
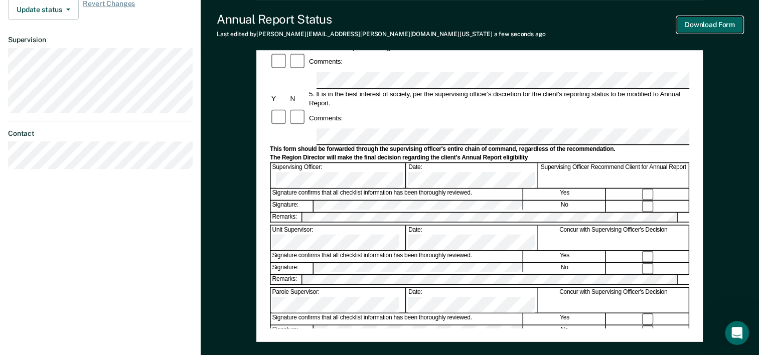
click at [697, 21] on button "Download Form" at bounding box center [709, 25] width 66 height 17
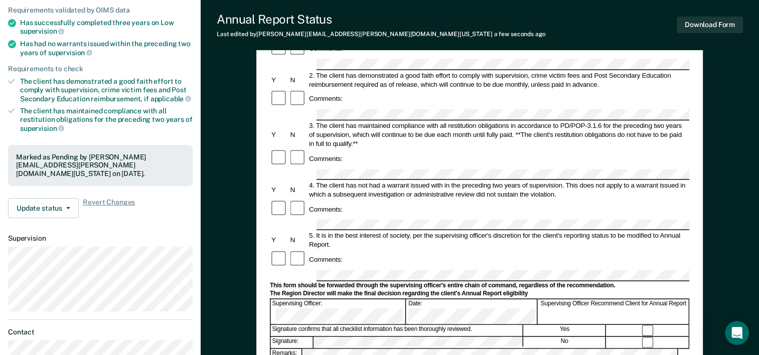
scroll to position [0, 0]
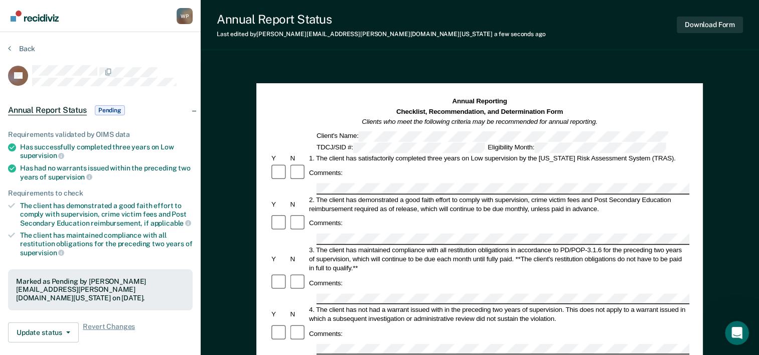
click at [8, 49] on section "Back LS Annual Report Status Pending Requirements validated by OIMS data Has su…" at bounding box center [100, 272] width 201 height 480
click at [8, 49] on icon at bounding box center [9, 48] width 3 height 8
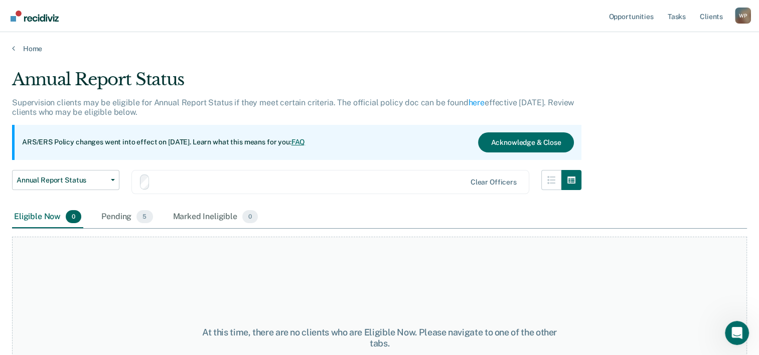
scroll to position [83, 0]
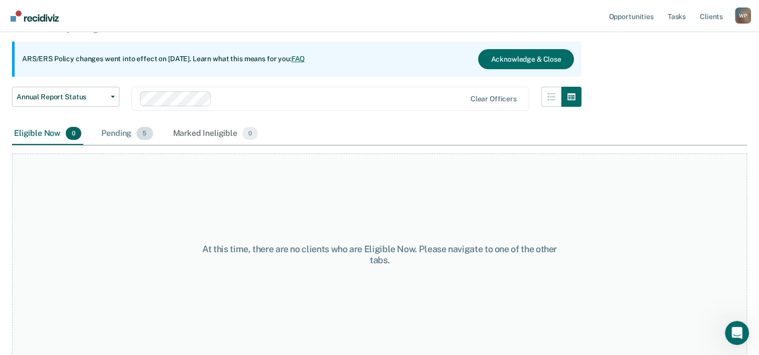
click at [118, 132] on div "Pending 5" at bounding box center [126, 134] width 55 height 22
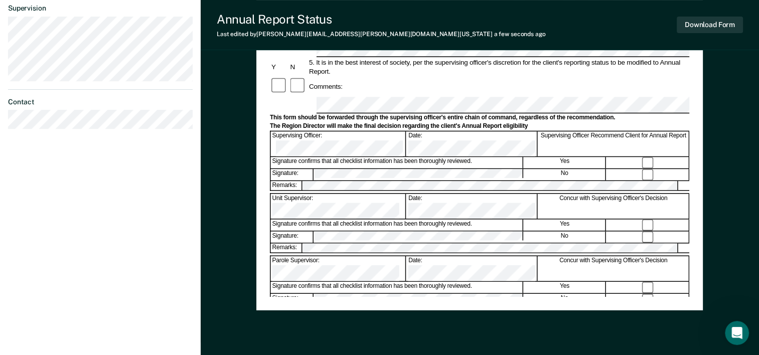
scroll to position [358, 0]
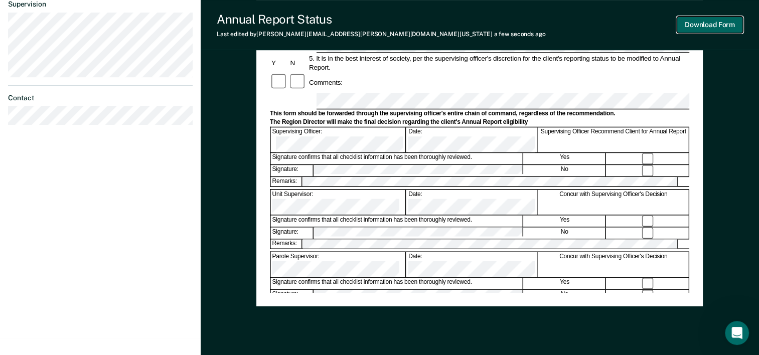
click at [697, 22] on button "Download Form" at bounding box center [709, 25] width 66 height 17
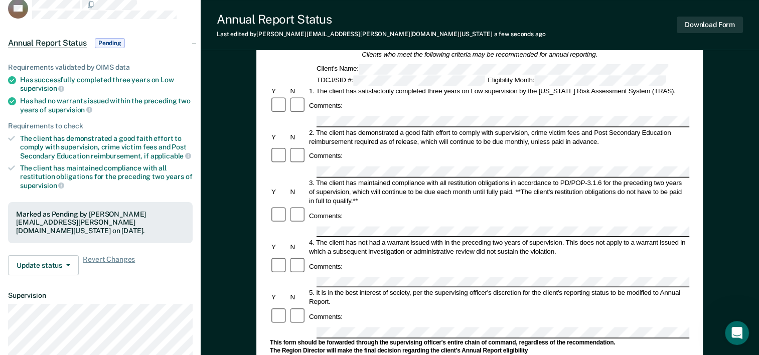
scroll to position [0, 0]
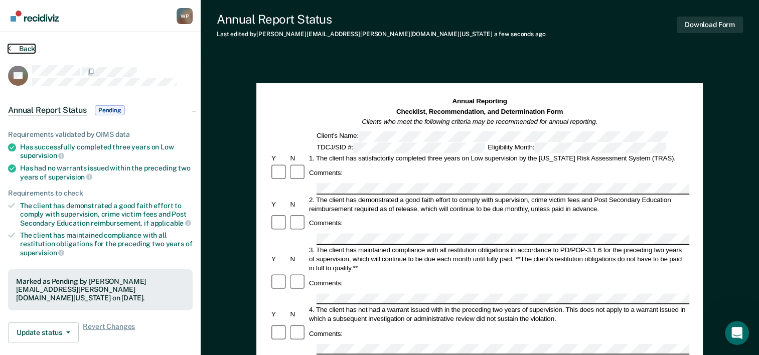
click at [11, 48] on button "Back" at bounding box center [21, 48] width 27 height 9
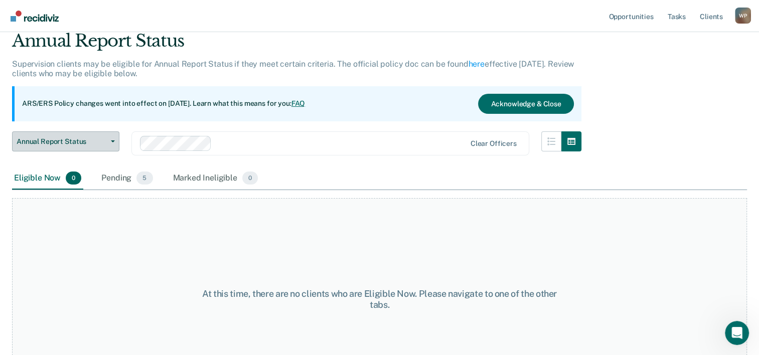
scroll to position [3, 0]
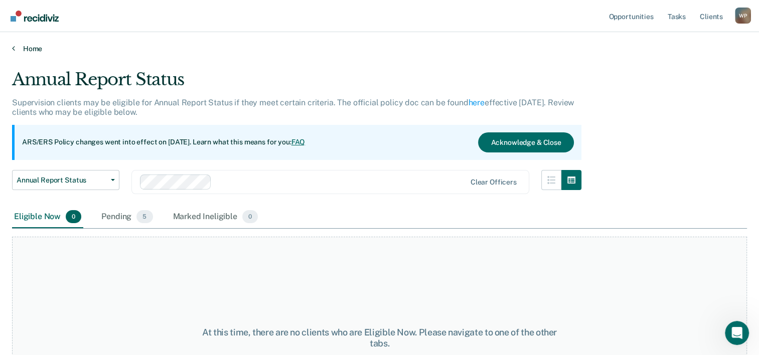
click at [14, 50] on icon at bounding box center [13, 48] width 3 height 8
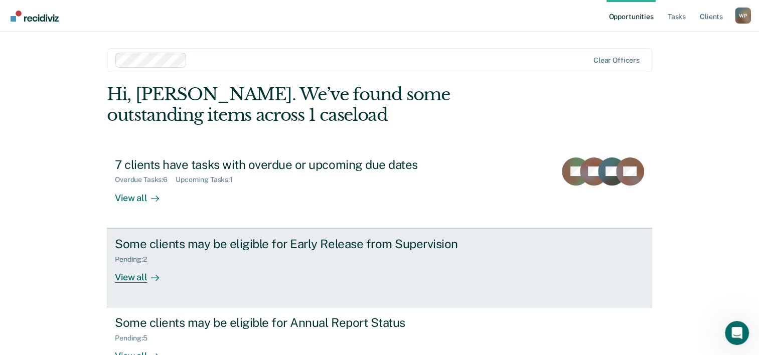
click at [211, 279] on div "Some clients may be eligible for Early Release from Supervision Pending : 2 Vie…" at bounding box center [303, 260] width 376 height 46
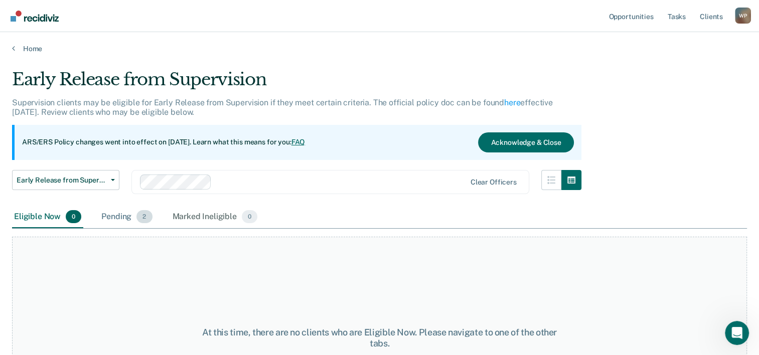
click at [117, 214] on div "Pending 2" at bounding box center [126, 217] width 55 height 22
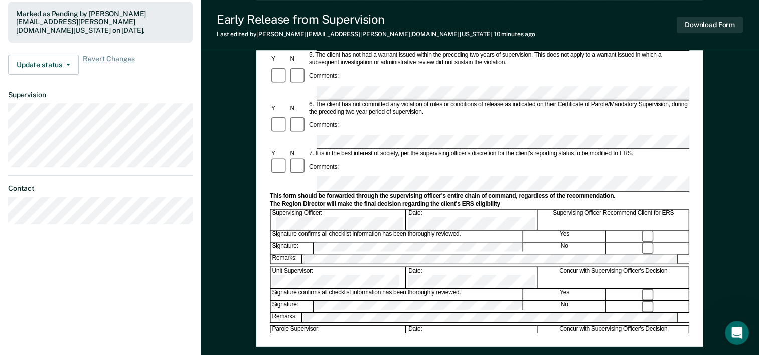
scroll to position [319, 0]
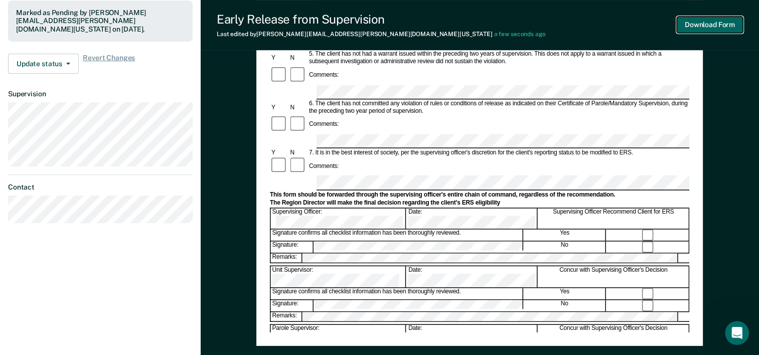
click at [692, 24] on button "Download Form" at bounding box center [709, 25] width 66 height 17
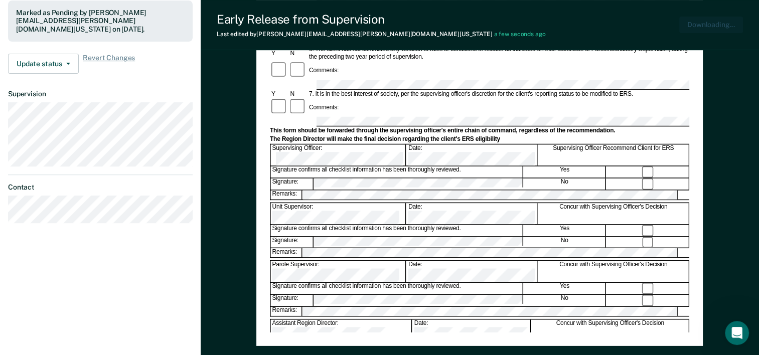
scroll to position [0, 0]
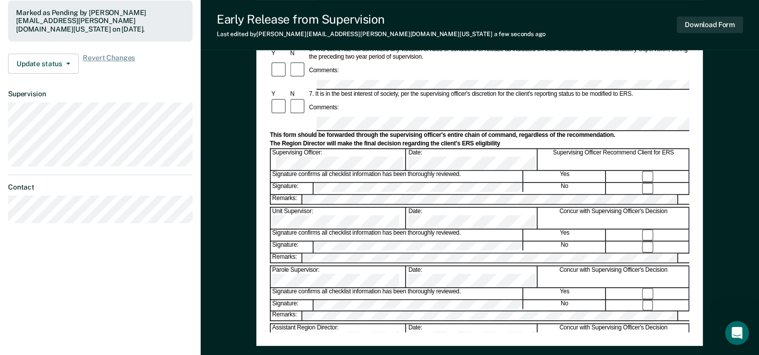
click at [545, 266] on div "Concur with Supervising Officer's Decision" at bounding box center [613, 276] width 151 height 21
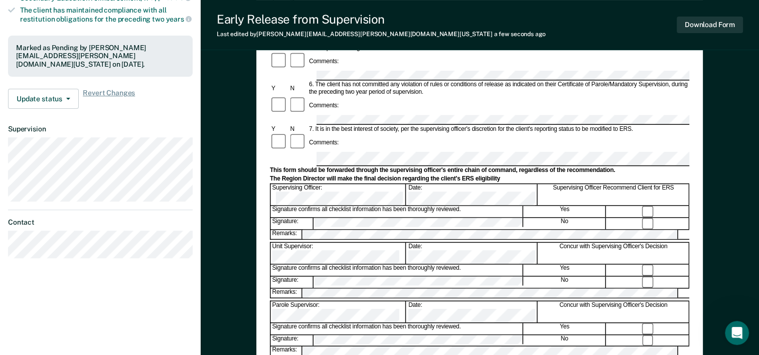
scroll to position [243, 0]
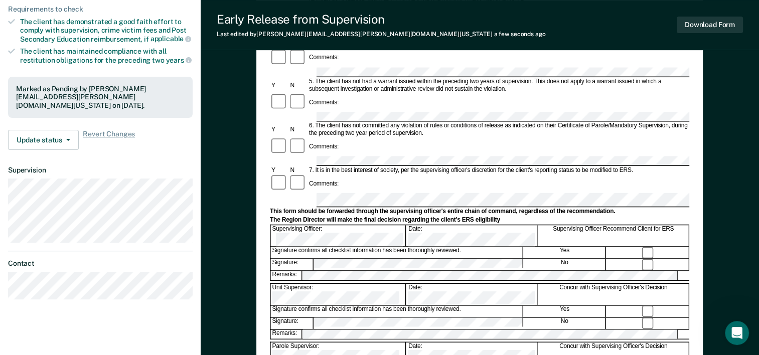
click at [319, 171] on form "Early Release from Supervision (ERS) Checklist, Recommendation, and Determinati…" at bounding box center [479, 188] width 419 height 668
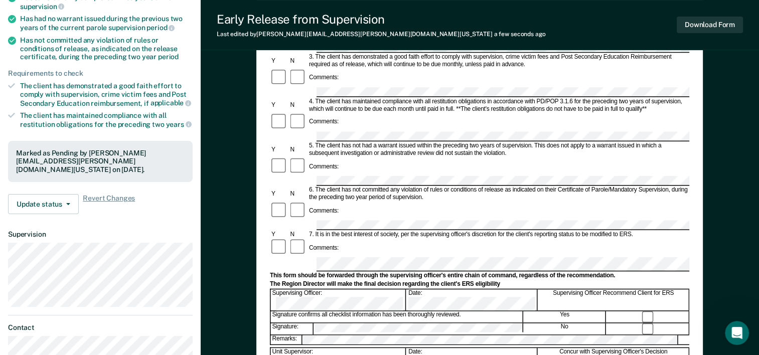
scroll to position [180, 0]
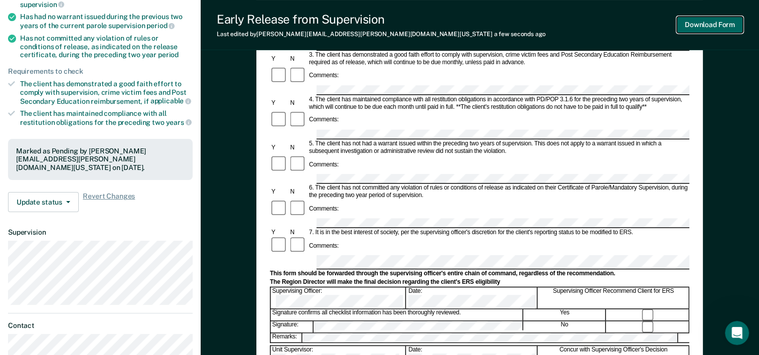
click at [702, 27] on button "Download Form" at bounding box center [709, 25] width 66 height 17
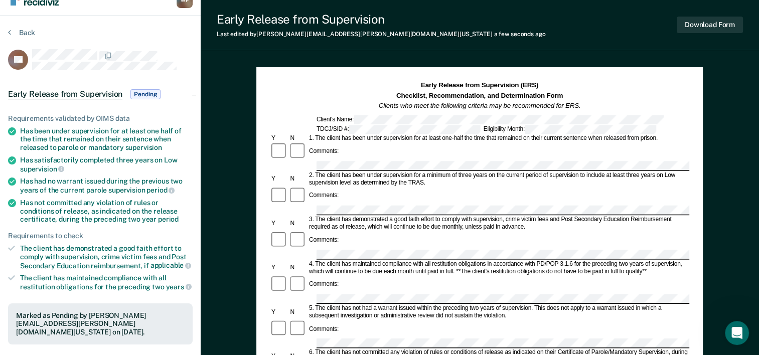
scroll to position [0, 0]
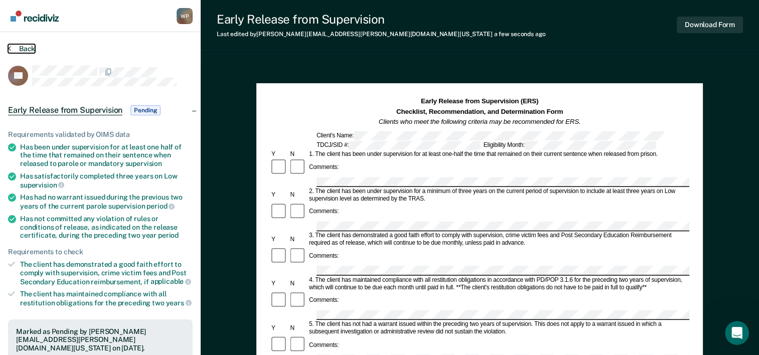
click at [9, 47] on icon at bounding box center [9, 48] width 3 height 8
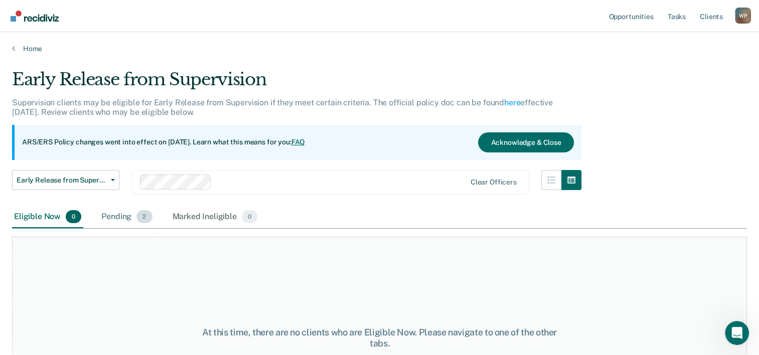
click at [119, 217] on div "Pending 2" at bounding box center [126, 217] width 55 height 22
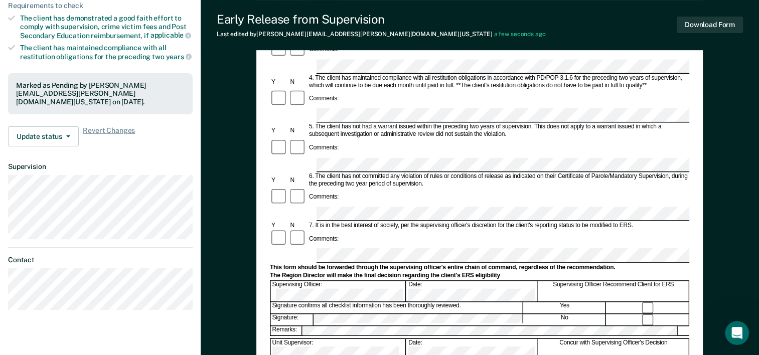
scroll to position [248, 0]
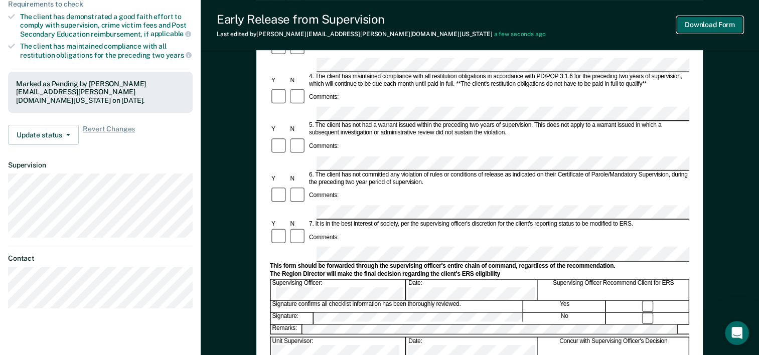
click at [701, 25] on button "Download Form" at bounding box center [709, 25] width 66 height 17
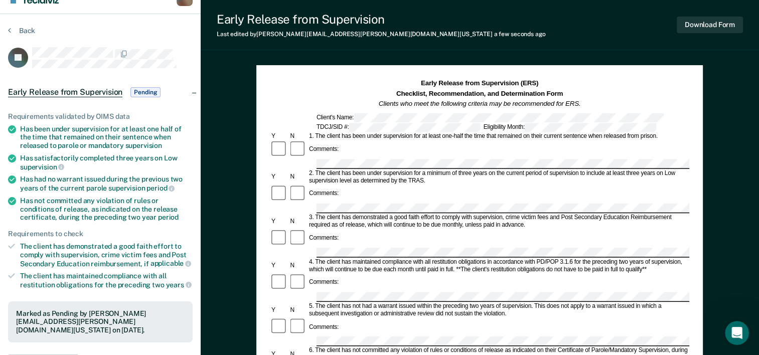
scroll to position [16, 0]
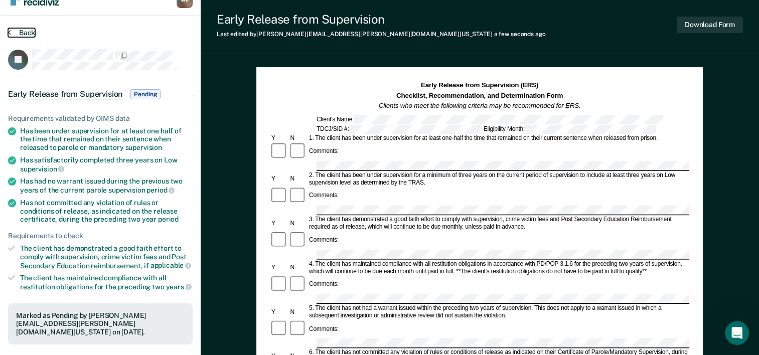
click at [10, 29] on icon at bounding box center [9, 32] width 3 height 8
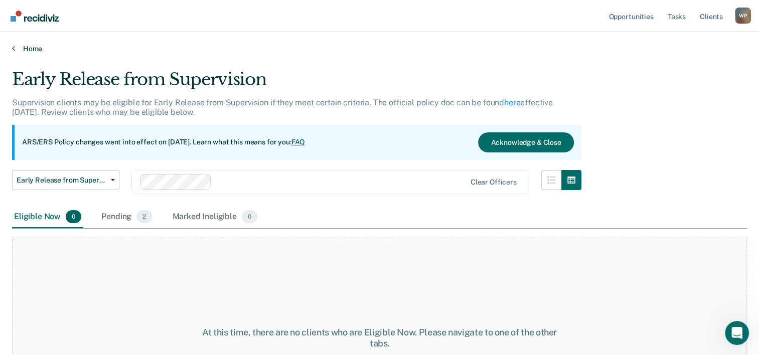
click at [12, 46] on icon at bounding box center [13, 48] width 3 height 8
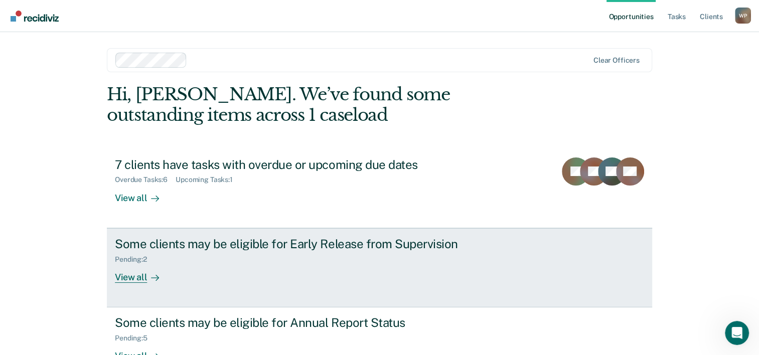
scroll to position [71, 0]
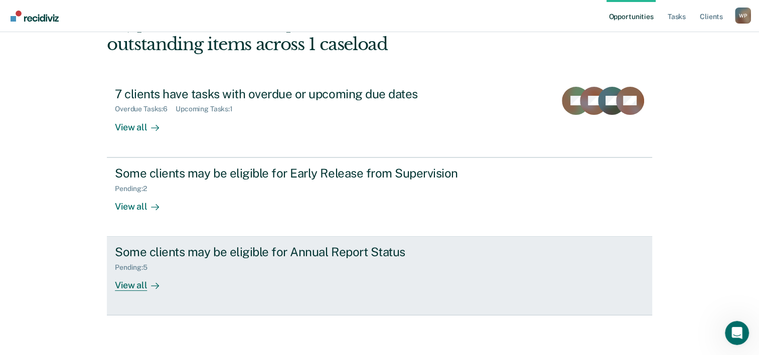
click at [129, 277] on div "View all" at bounding box center [143, 282] width 56 height 20
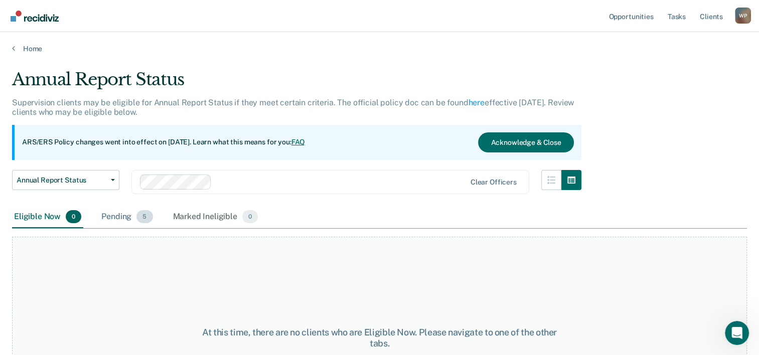
click at [114, 219] on div "Pending 5" at bounding box center [126, 217] width 55 height 22
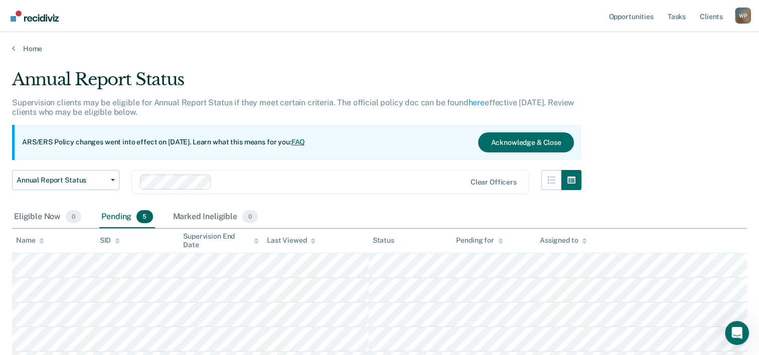
scroll to position [92, 0]
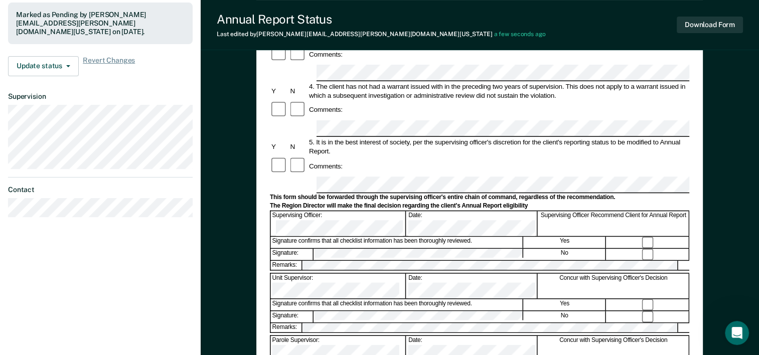
scroll to position [275, 0]
click at [694, 28] on button "Download Form" at bounding box center [709, 25] width 66 height 17
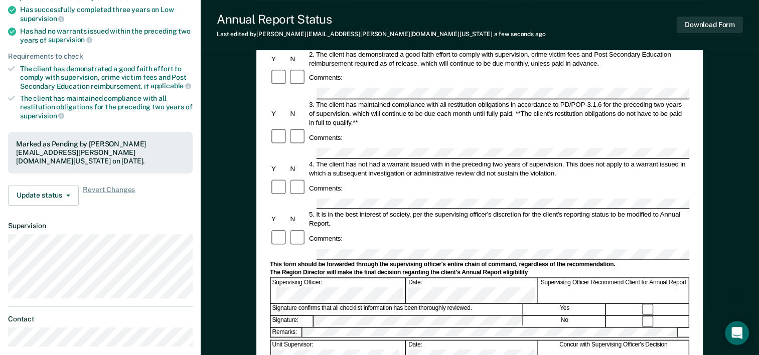
scroll to position [0, 0]
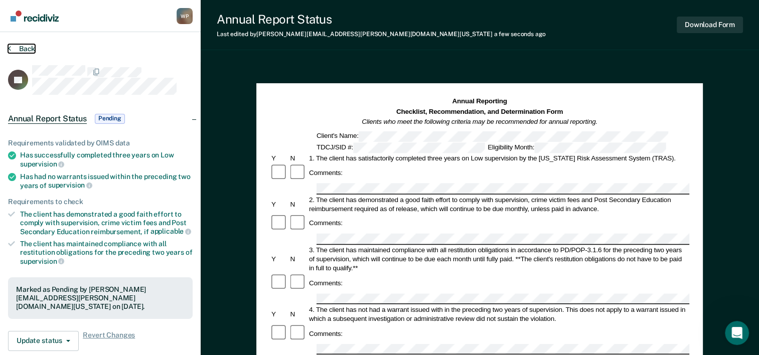
click at [11, 50] on button "Back" at bounding box center [21, 48] width 27 height 9
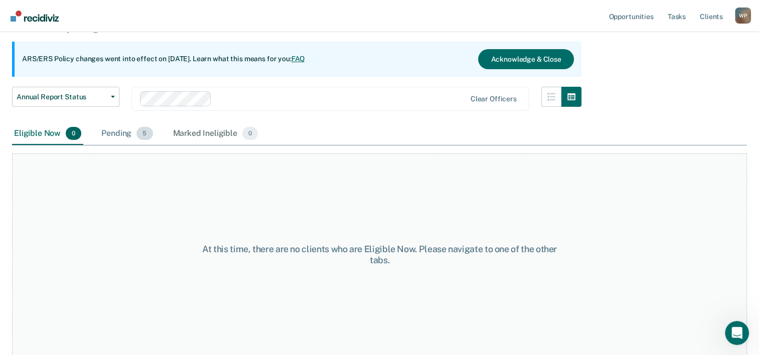
click at [119, 132] on div "Pending 5" at bounding box center [126, 134] width 55 height 22
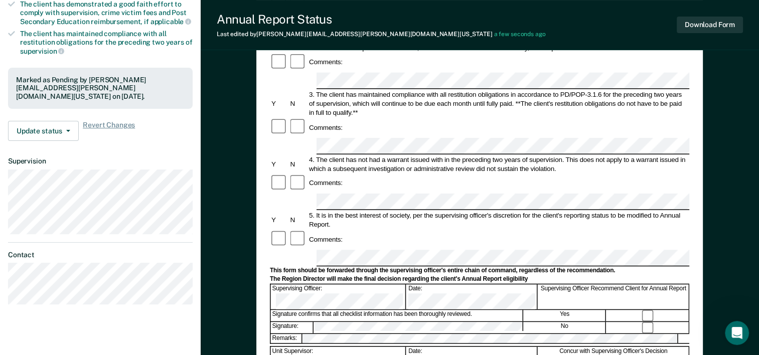
scroll to position [202, 0]
click at [698, 27] on button "Download Form" at bounding box center [709, 25] width 66 height 17
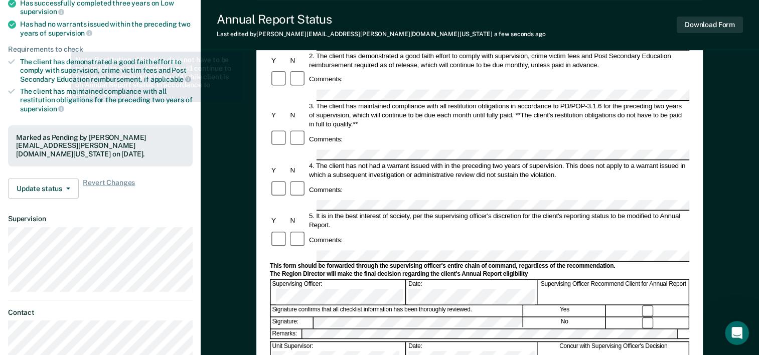
scroll to position [0, 0]
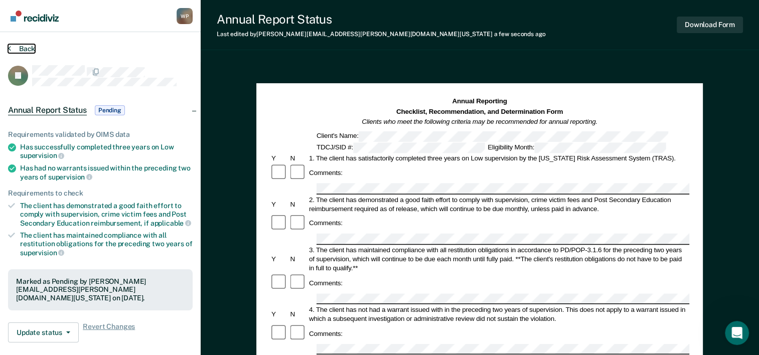
click at [11, 50] on button "Back" at bounding box center [21, 48] width 27 height 9
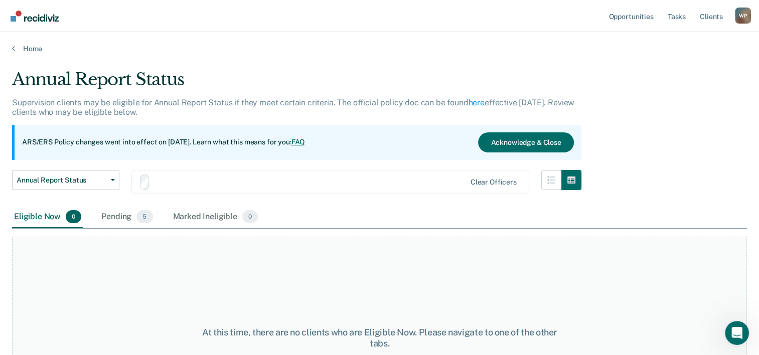
scroll to position [83, 0]
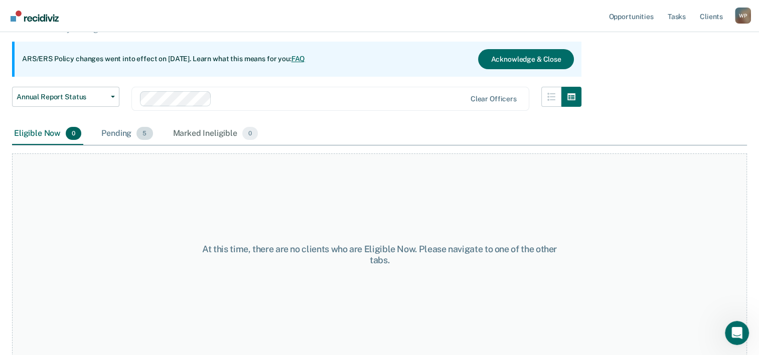
click at [114, 131] on div "Pending 5" at bounding box center [126, 134] width 55 height 22
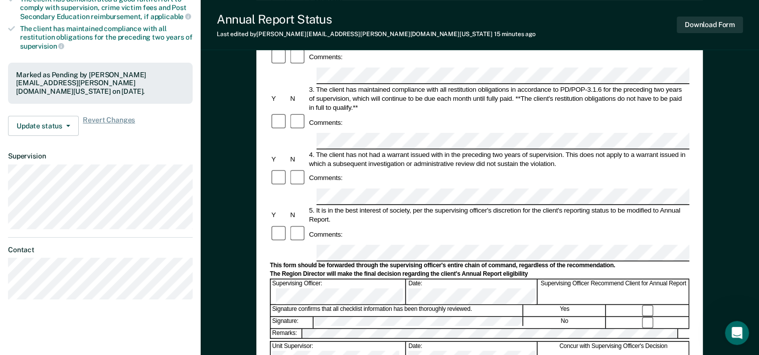
scroll to position [206, 0]
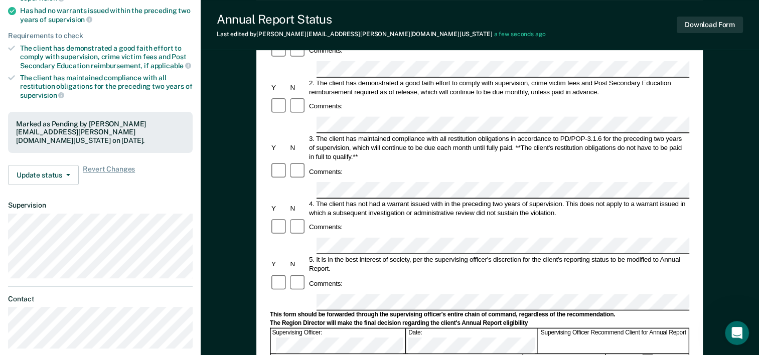
scroll to position [168, 0]
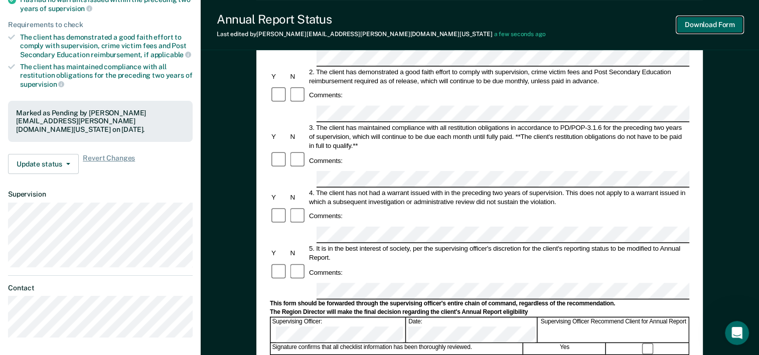
click at [708, 25] on button "Download Form" at bounding box center [709, 25] width 66 height 17
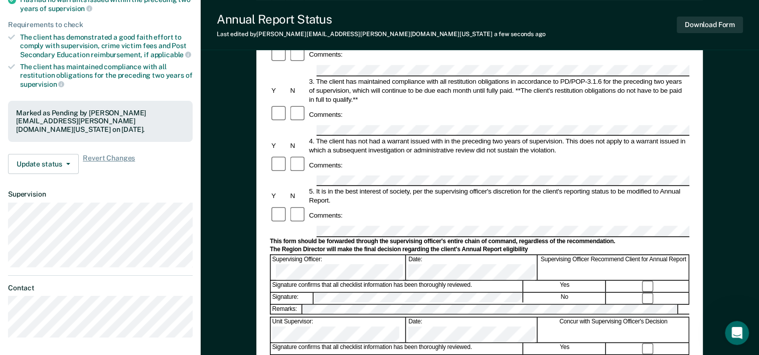
scroll to position [0, 0]
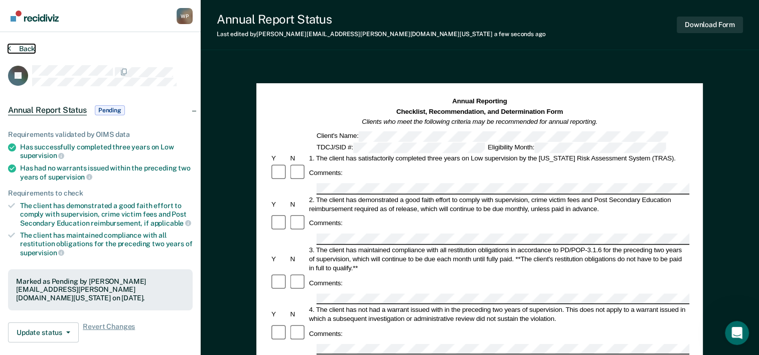
click at [11, 46] on button "Back" at bounding box center [21, 48] width 27 height 9
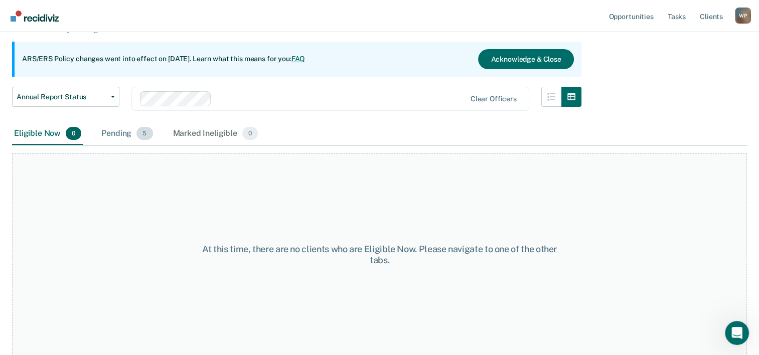
click at [114, 133] on div "Pending 5" at bounding box center [126, 134] width 55 height 22
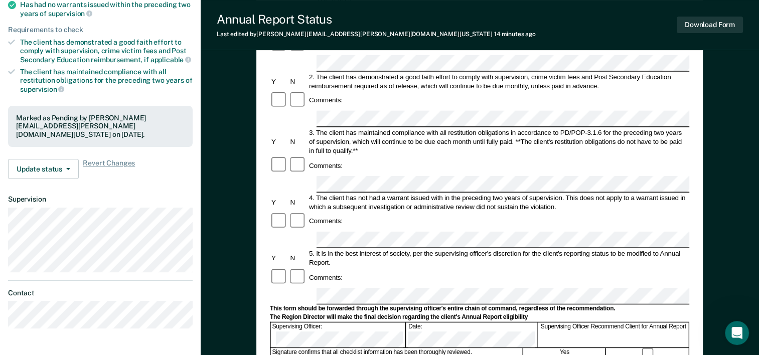
scroll to position [164, 0]
click at [704, 25] on button "Download Form" at bounding box center [709, 25] width 66 height 17
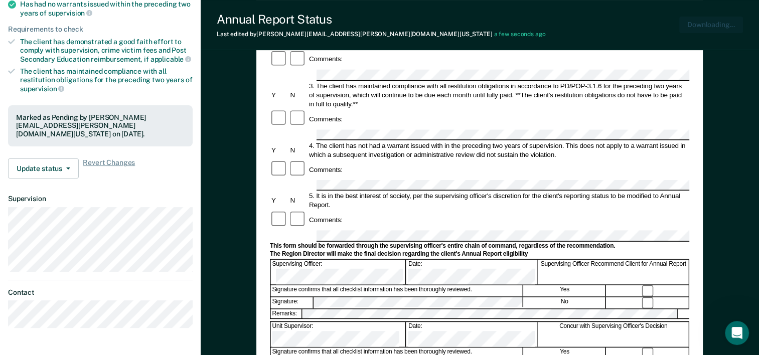
scroll to position [0, 0]
click at [704, 25] on button "Download Form" at bounding box center [709, 25] width 66 height 17
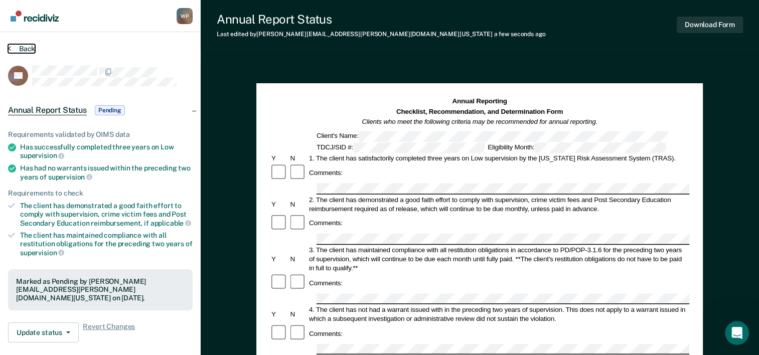
click at [12, 47] on button "Back" at bounding box center [21, 48] width 27 height 9
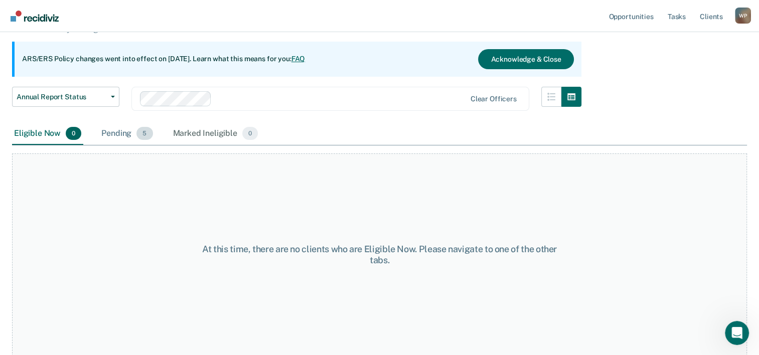
click at [120, 133] on div "Pending 5" at bounding box center [126, 134] width 55 height 22
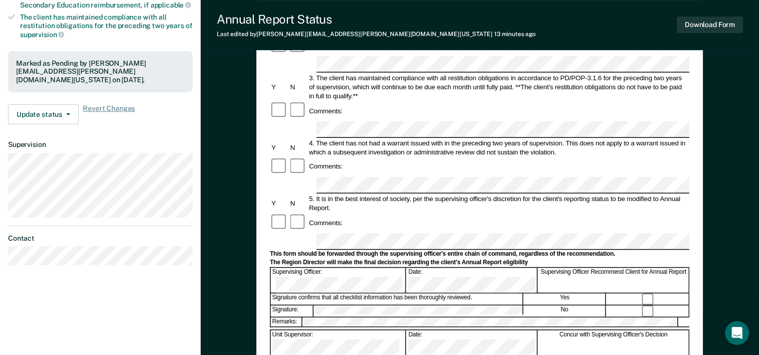
scroll to position [223, 0]
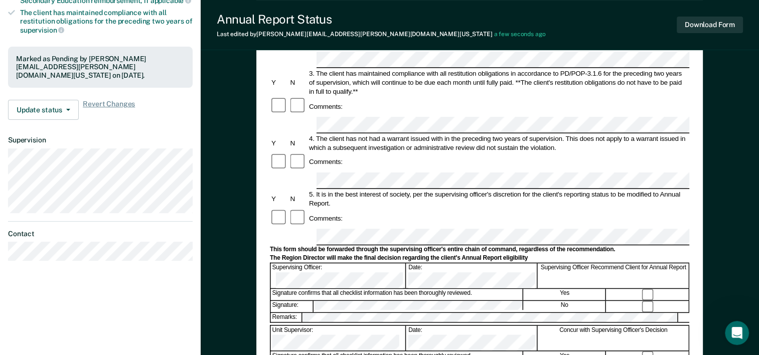
click at [683, 301] on div at bounding box center [648, 306] width 82 height 11
click at [699, 21] on button "Download Form" at bounding box center [709, 25] width 66 height 17
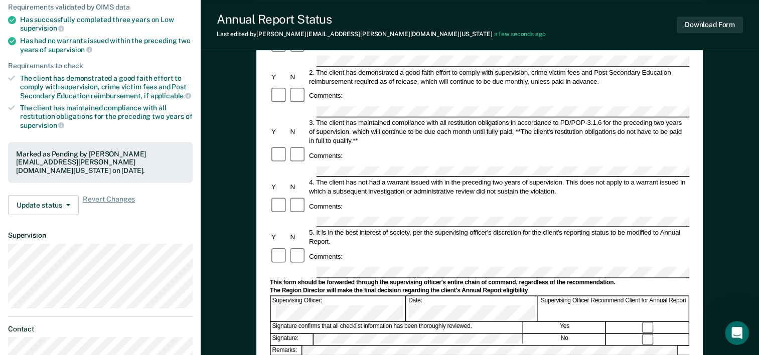
scroll to position [127, 0]
click at [692, 23] on button "Download Form" at bounding box center [709, 25] width 66 height 17
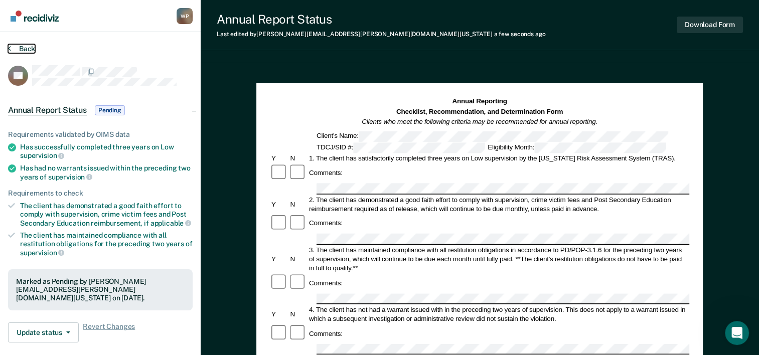
click at [10, 47] on icon at bounding box center [9, 48] width 3 height 8
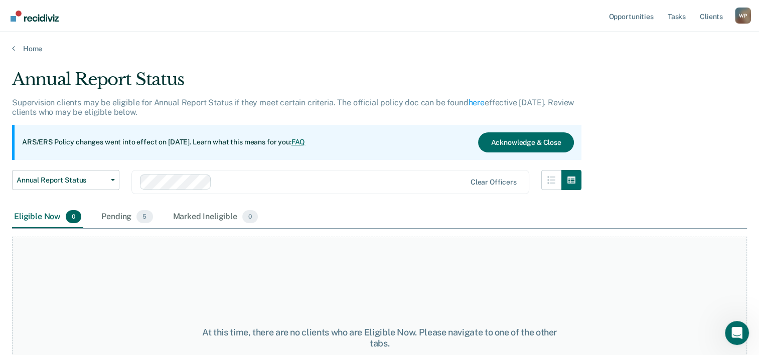
scroll to position [83, 0]
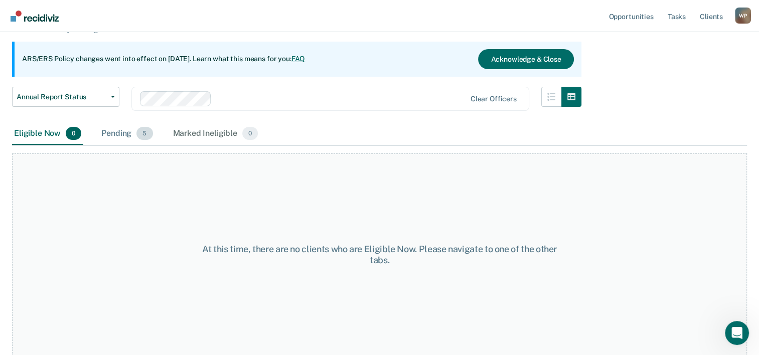
click at [118, 134] on div "Pending 5" at bounding box center [126, 134] width 55 height 22
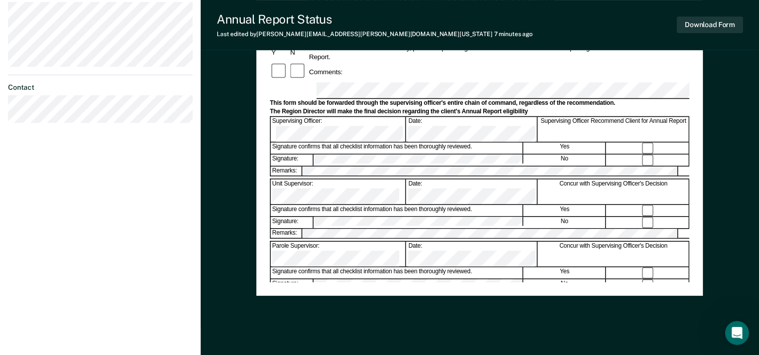
scroll to position [388, 0]
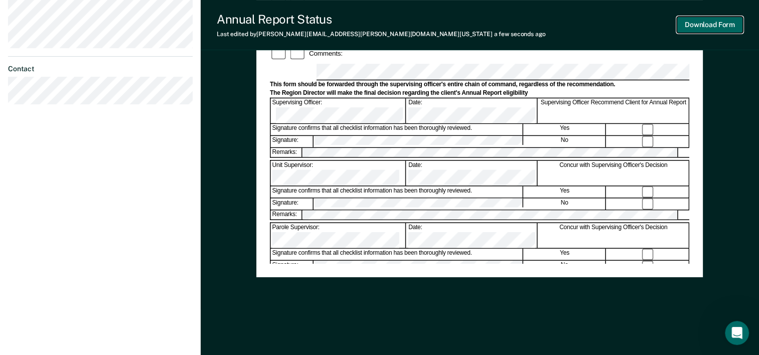
click at [704, 28] on button "Download Form" at bounding box center [709, 25] width 66 height 17
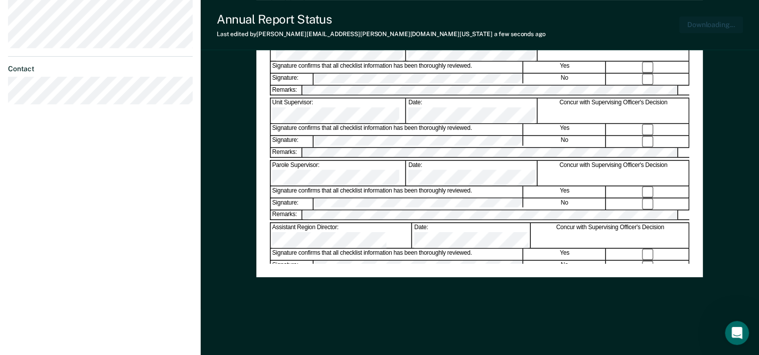
scroll to position [0, 0]
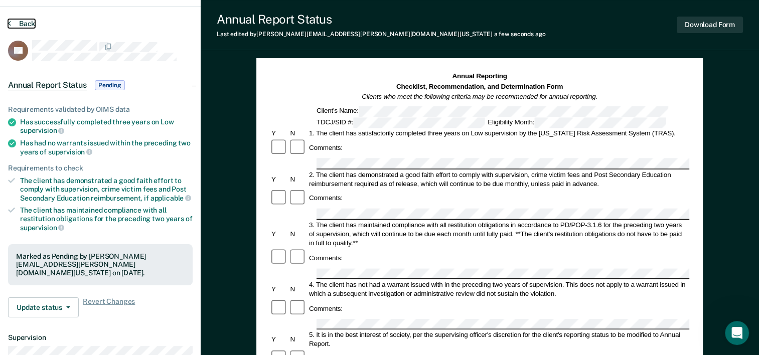
click at [8, 24] on icon at bounding box center [9, 23] width 3 height 8
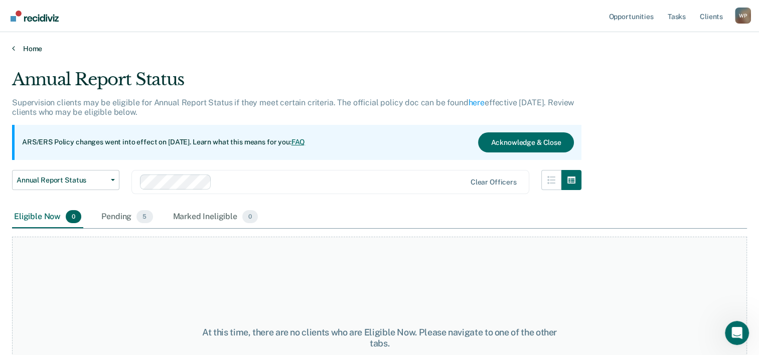
click at [18, 50] on link "Home" at bounding box center [379, 48] width 735 height 9
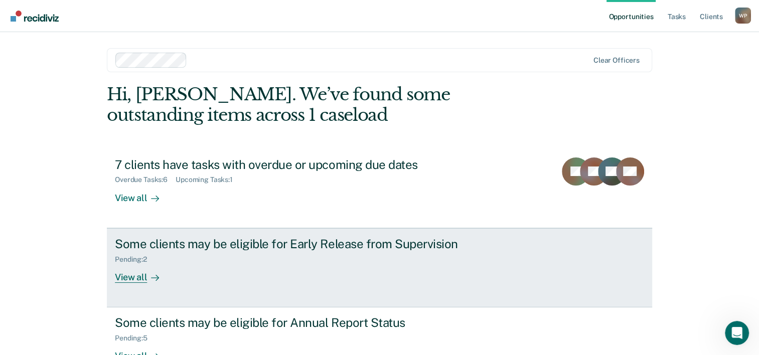
scroll to position [71, 0]
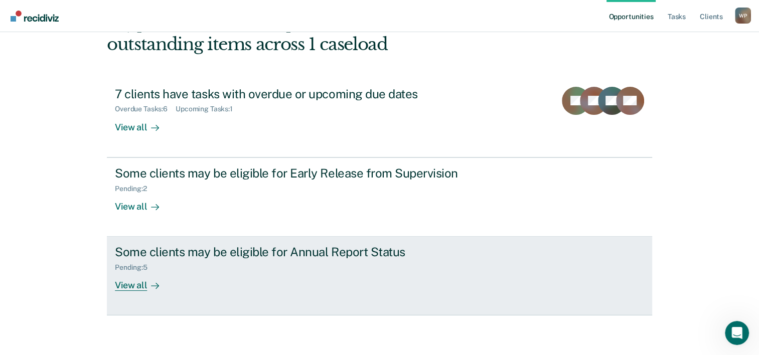
click at [192, 275] on div "Some clients may be eligible for Annual Report Status Pending : 5 View all" at bounding box center [303, 268] width 376 height 46
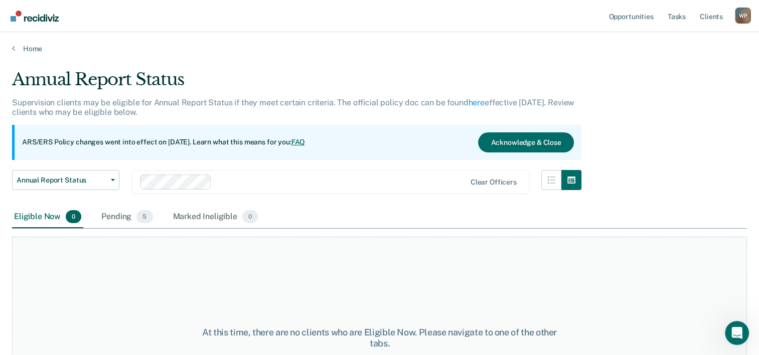
scroll to position [83, 0]
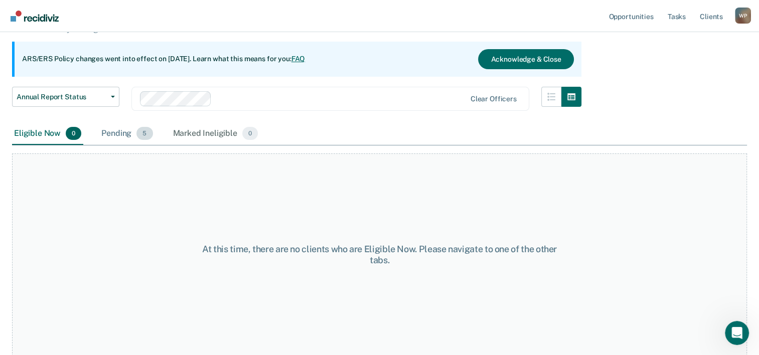
click at [134, 134] on div "Pending 5" at bounding box center [126, 134] width 55 height 22
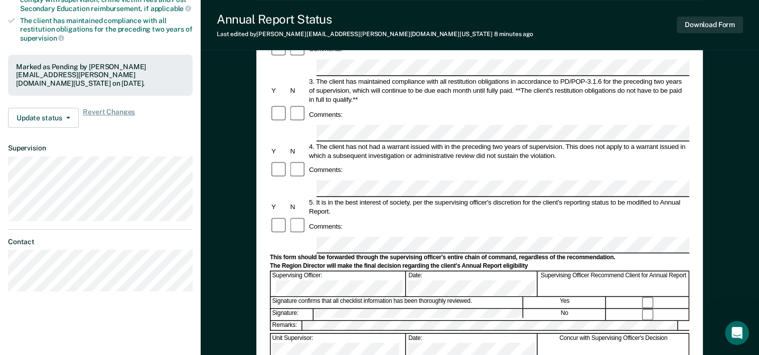
scroll to position [388, 0]
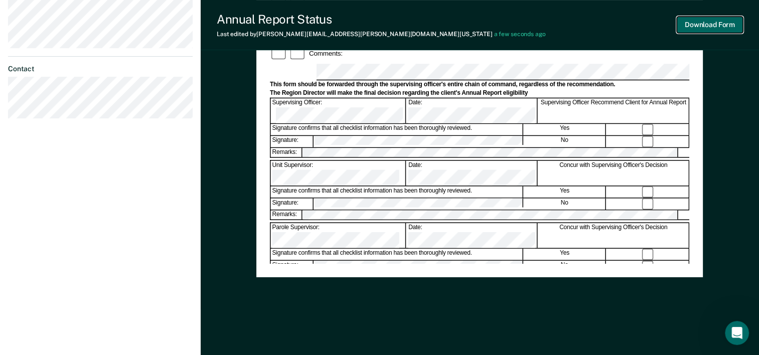
click at [689, 24] on button "Download Form" at bounding box center [709, 25] width 66 height 17
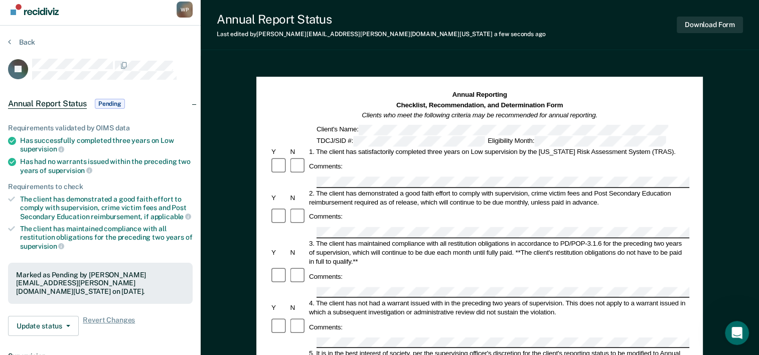
scroll to position [0, 0]
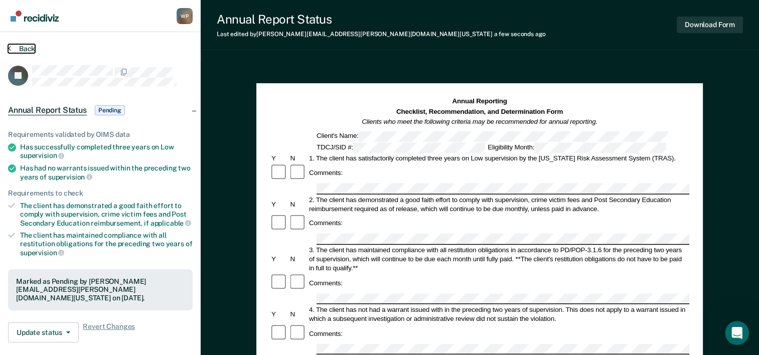
click at [9, 45] on icon at bounding box center [9, 48] width 3 height 8
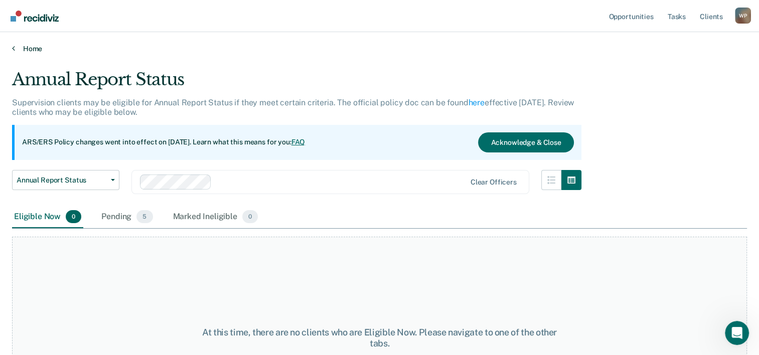
click at [27, 51] on link "Home" at bounding box center [379, 48] width 735 height 9
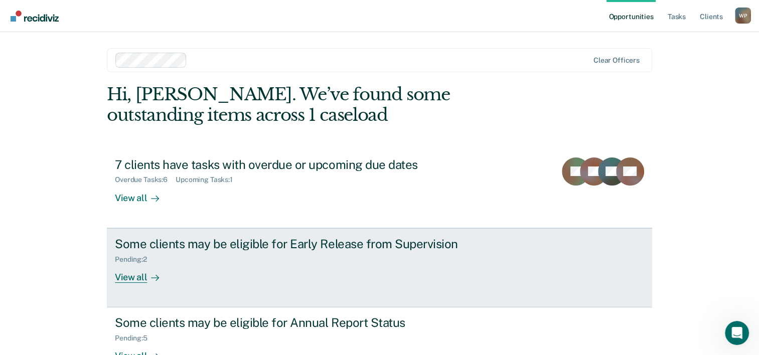
scroll to position [71, 0]
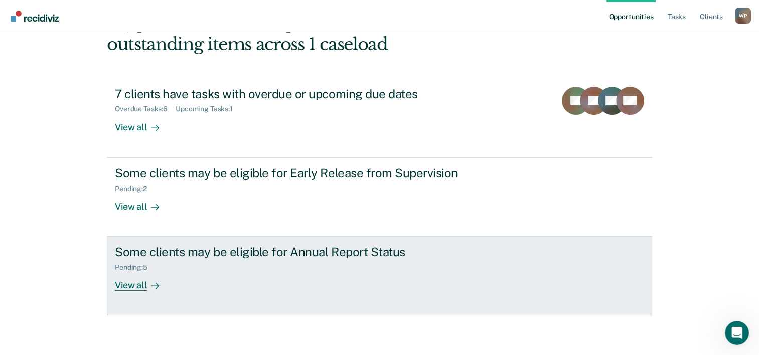
click at [137, 281] on div "View all" at bounding box center [143, 282] width 56 height 20
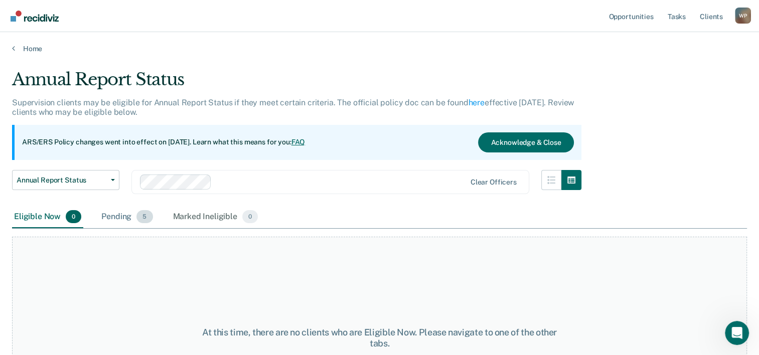
click at [118, 212] on div "Pending 5" at bounding box center [126, 217] width 55 height 22
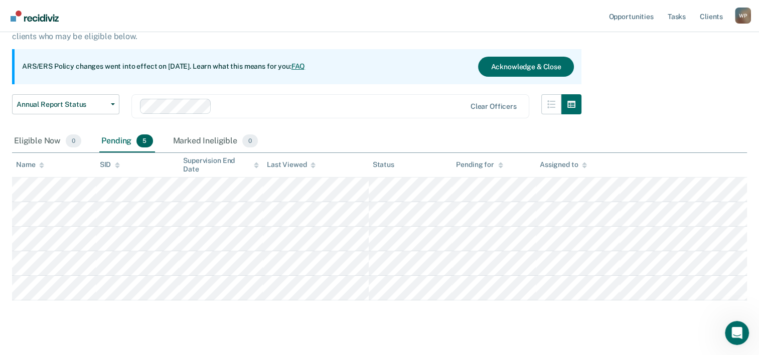
scroll to position [75, 0]
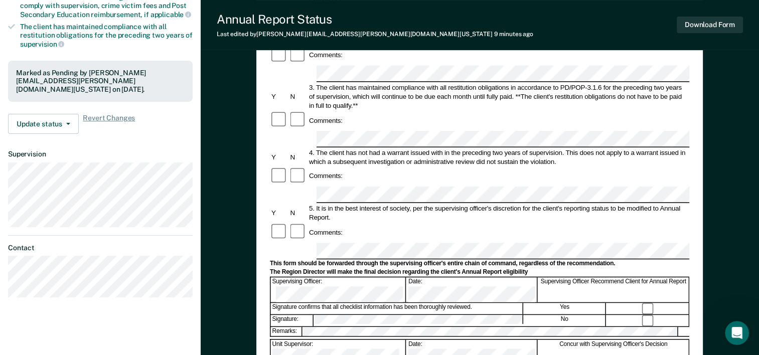
scroll to position [388, 0]
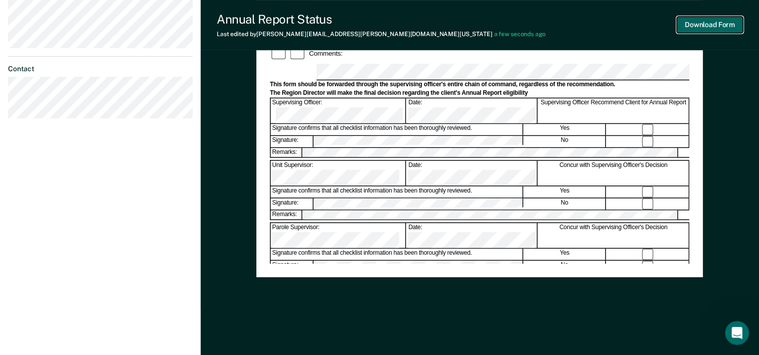
click at [694, 20] on button "Download Form" at bounding box center [709, 25] width 66 height 17
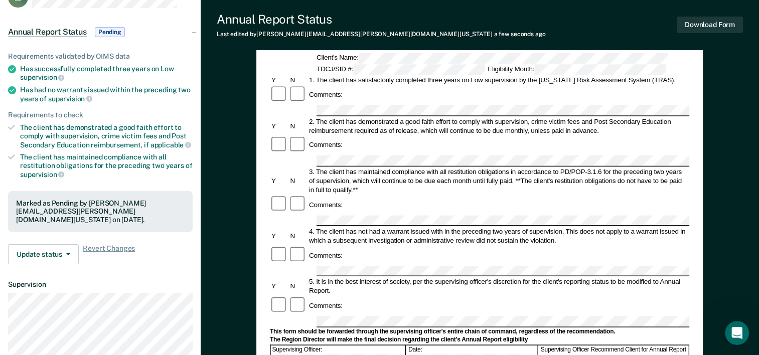
scroll to position [0, 0]
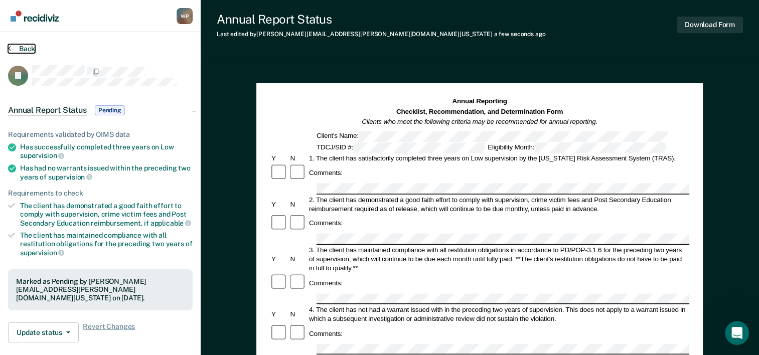
click at [11, 47] on button "Back" at bounding box center [21, 48] width 27 height 9
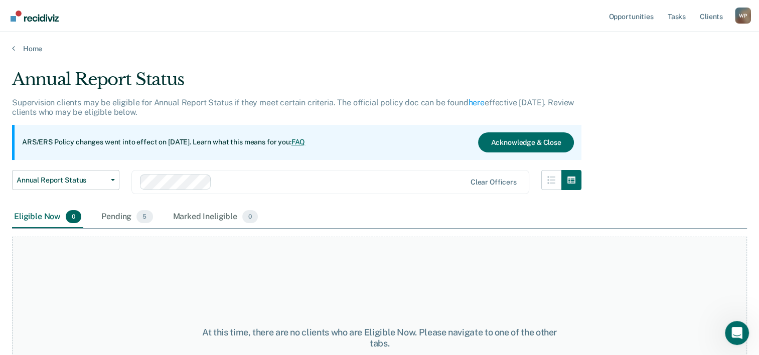
click at [24, 53] on main "Annual Report Status Supervision clients may be eligible for Annual Report Stat…" at bounding box center [379, 202] width 759 height 299
click at [19, 50] on link "Home" at bounding box center [379, 48] width 735 height 9
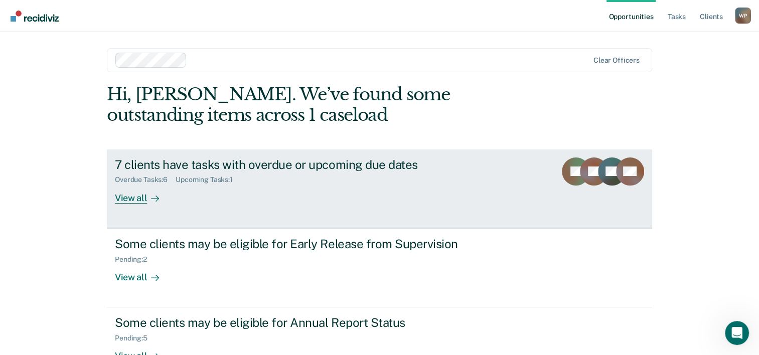
scroll to position [71, 0]
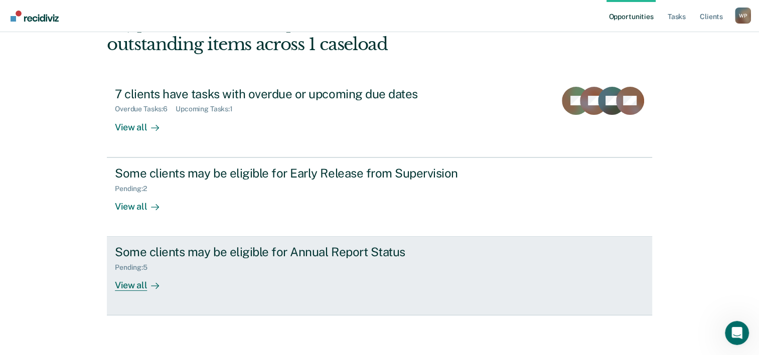
click at [145, 276] on div "View all" at bounding box center [143, 282] width 56 height 20
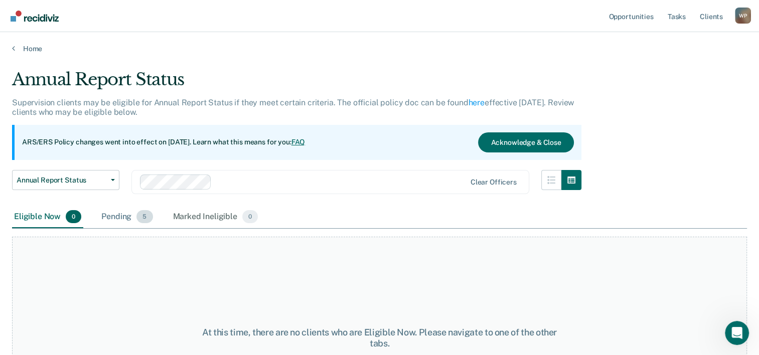
click at [122, 212] on div "Pending 5" at bounding box center [126, 217] width 55 height 22
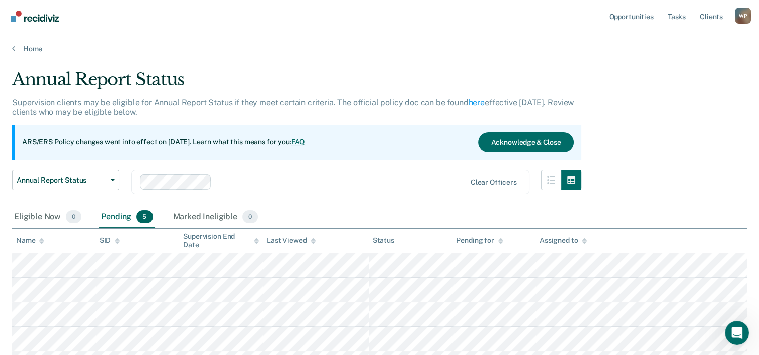
scroll to position [62, 0]
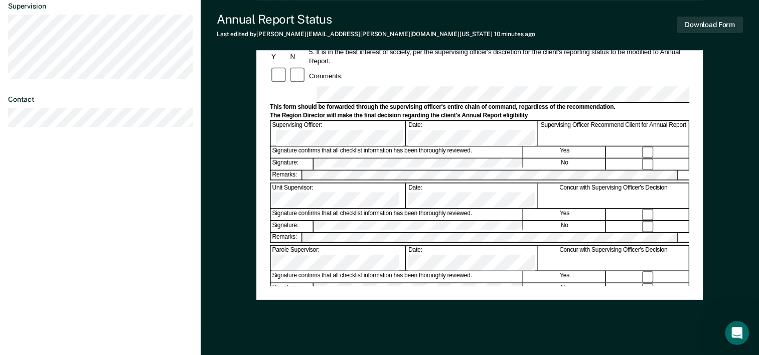
scroll to position [388, 0]
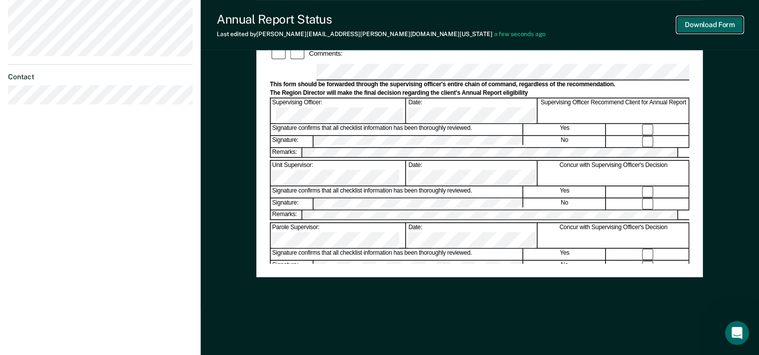
click at [708, 26] on button "Download Form" at bounding box center [709, 25] width 66 height 17
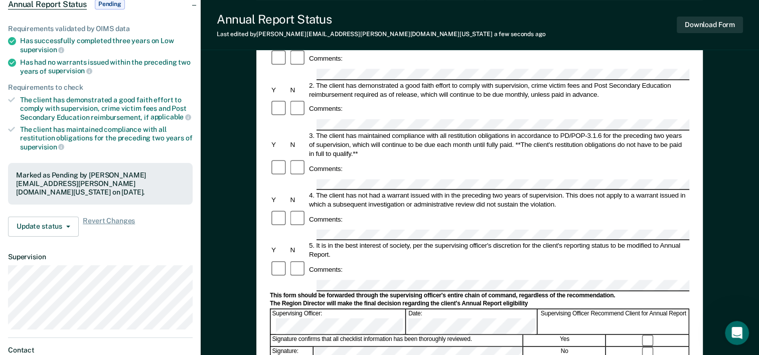
scroll to position [0, 0]
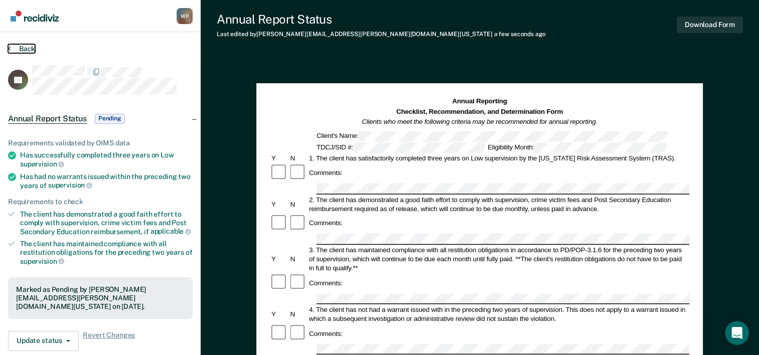
click at [10, 51] on icon at bounding box center [9, 48] width 3 height 8
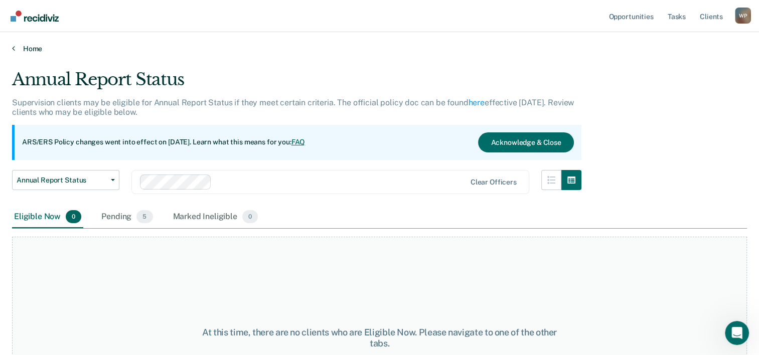
click at [17, 50] on link "Home" at bounding box center [379, 48] width 735 height 9
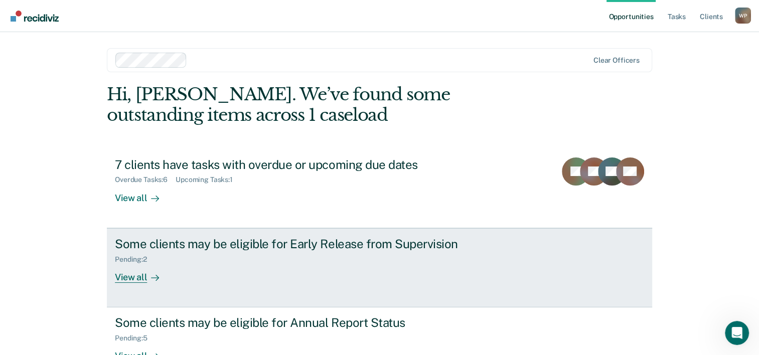
click at [148, 262] on div "Pending : 2" at bounding box center [135, 259] width 40 height 9
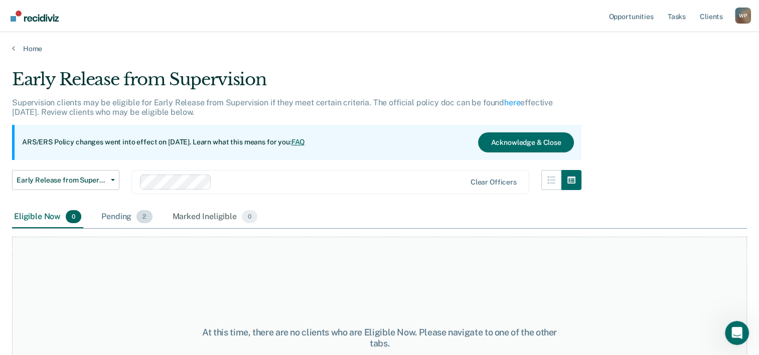
click at [112, 213] on div "Pending 2" at bounding box center [126, 217] width 55 height 22
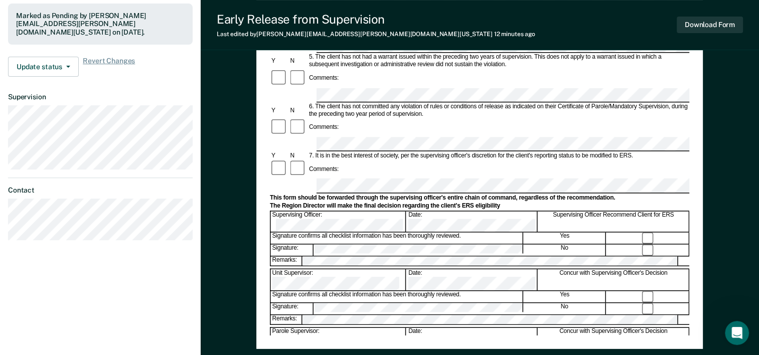
scroll to position [388, 0]
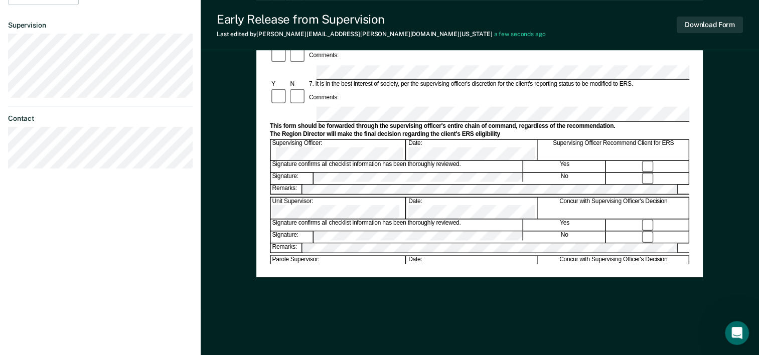
click at [694, 21] on button "Download Form" at bounding box center [709, 25] width 66 height 17
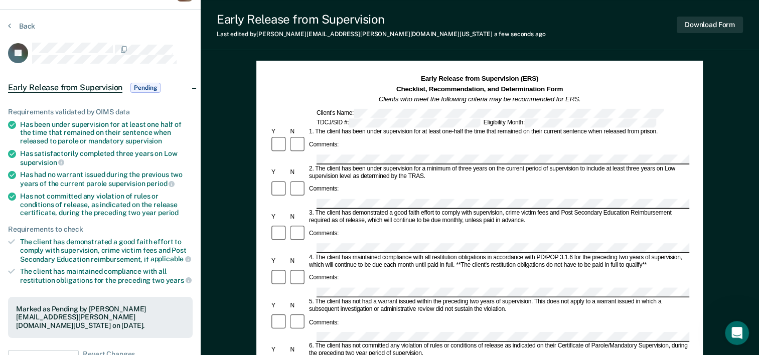
scroll to position [0, 0]
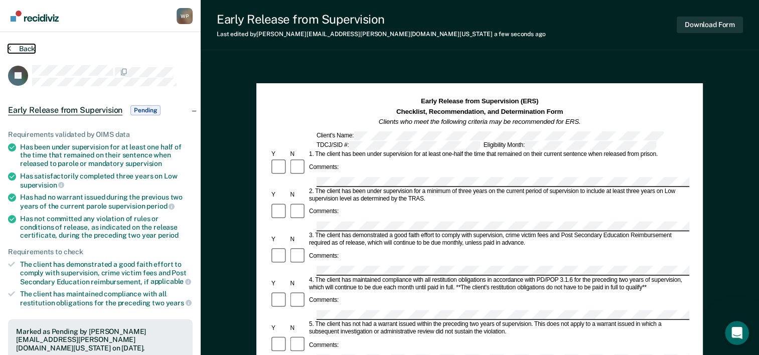
click at [14, 45] on button "Back" at bounding box center [21, 48] width 27 height 9
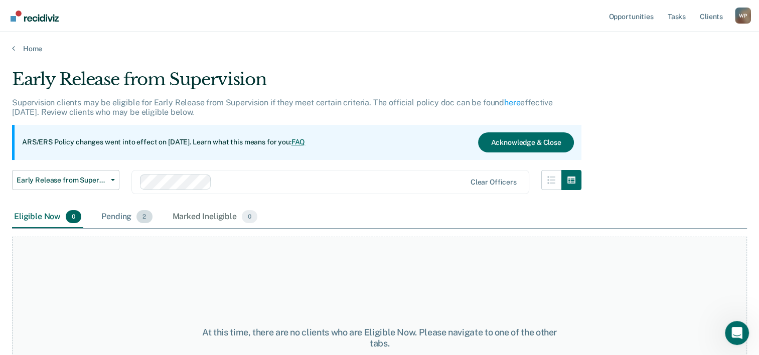
click at [116, 219] on div "Pending 2" at bounding box center [126, 217] width 55 height 22
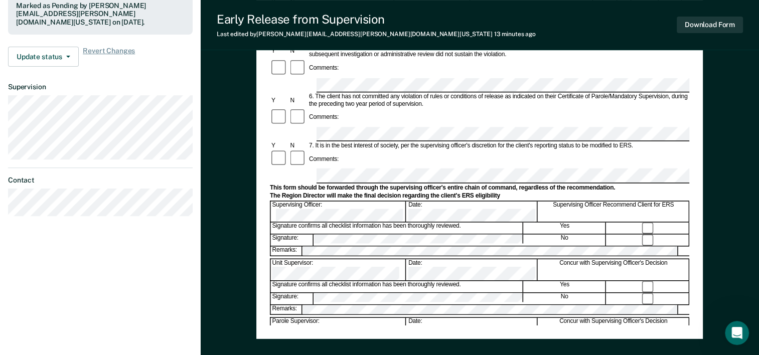
scroll to position [326, 0]
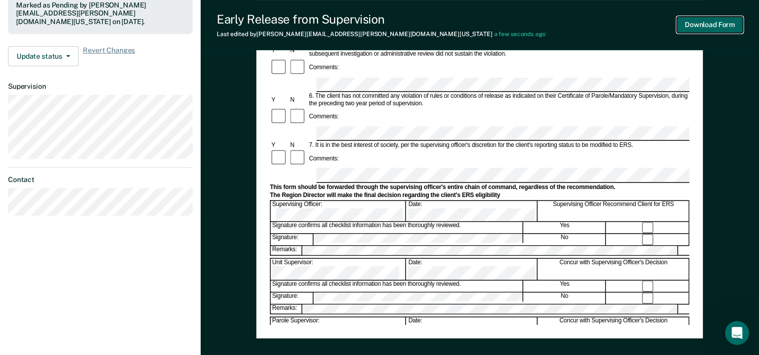
click at [701, 26] on button "Download Form" at bounding box center [709, 25] width 66 height 17
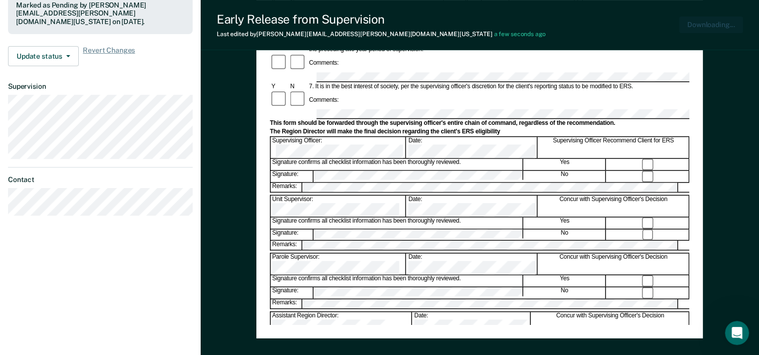
scroll to position [0, 0]
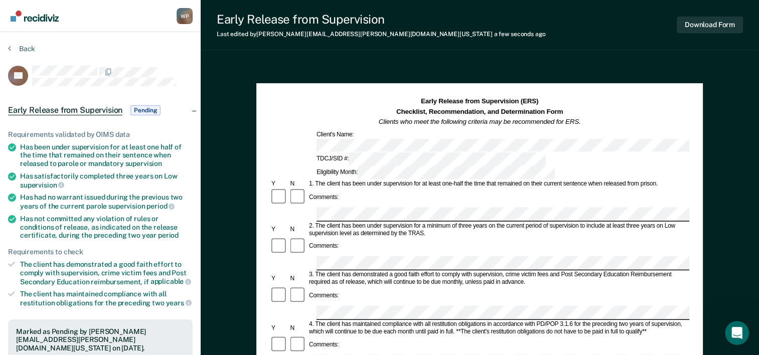
click at [24, 41] on section "Back LS Early Release from Supervision Pending Requirements validated by OIMS d…" at bounding box center [100, 297] width 201 height 530
click at [24, 48] on button "Back" at bounding box center [21, 48] width 27 height 9
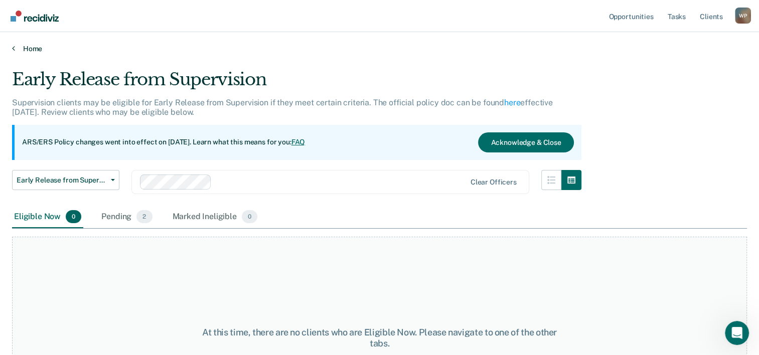
click at [24, 48] on link "Home" at bounding box center [379, 48] width 735 height 9
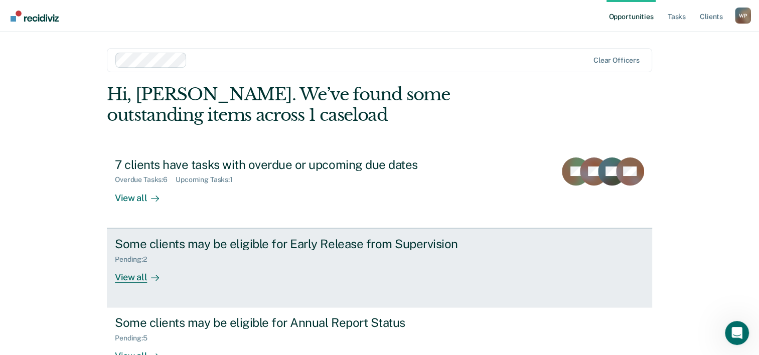
scroll to position [71, 0]
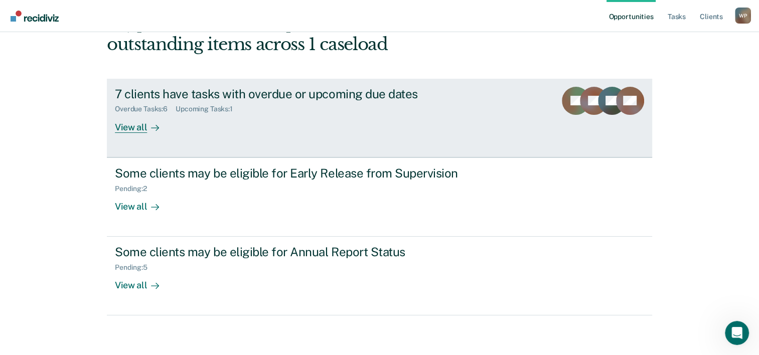
click at [128, 124] on div "View all" at bounding box center [143, 123] width 56 height 20
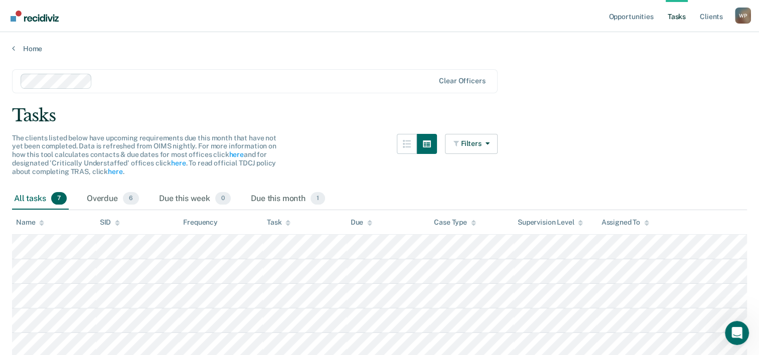
scroll to position [91, 0]
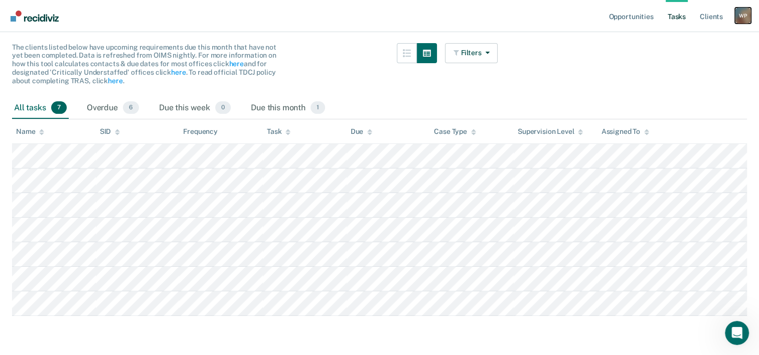
click at [744, 17] on div "W P" at bounding box center [743, 16] width 16 height 16
click at [684, 62] on link "Log Out" at bounding box center [702, 66] width 81 height 9
